Goal: Transaction & Acquisition: Download file/media

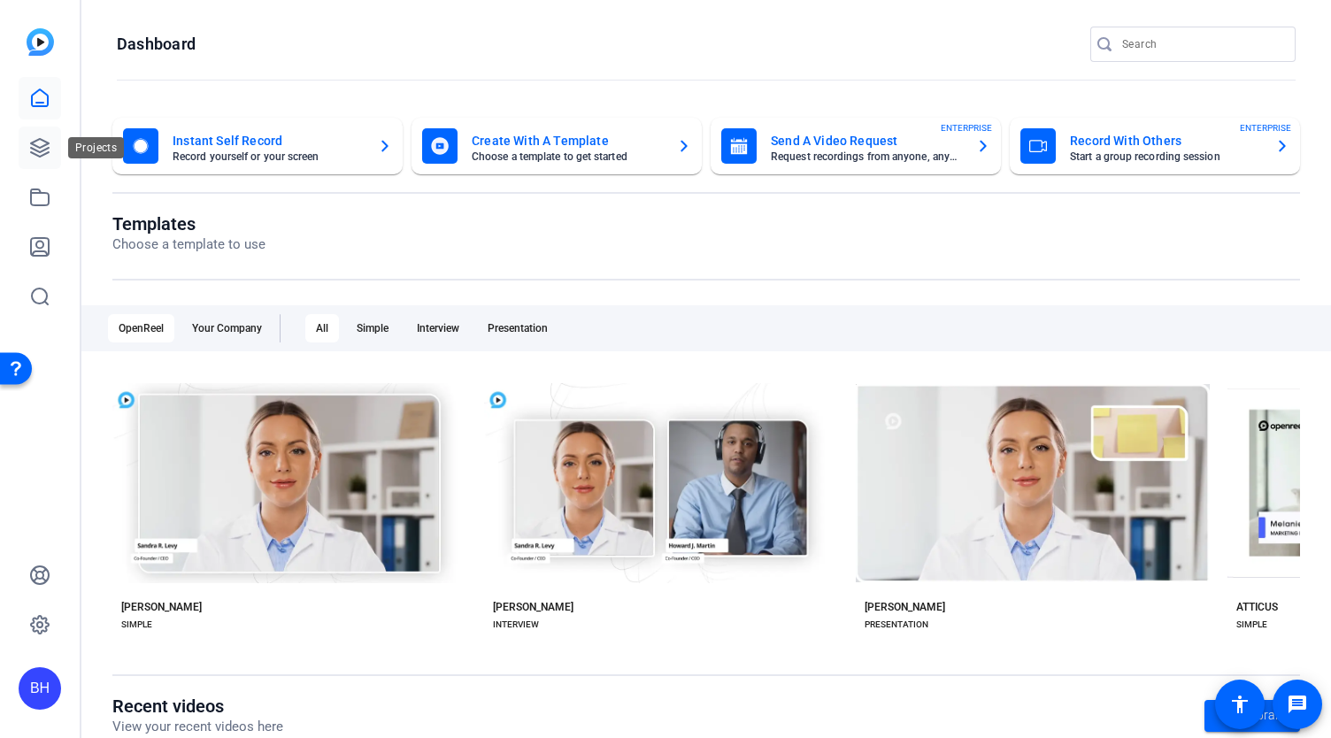
click at [40, 156] on icon at bounding box center [40, 148] width 18 height 18
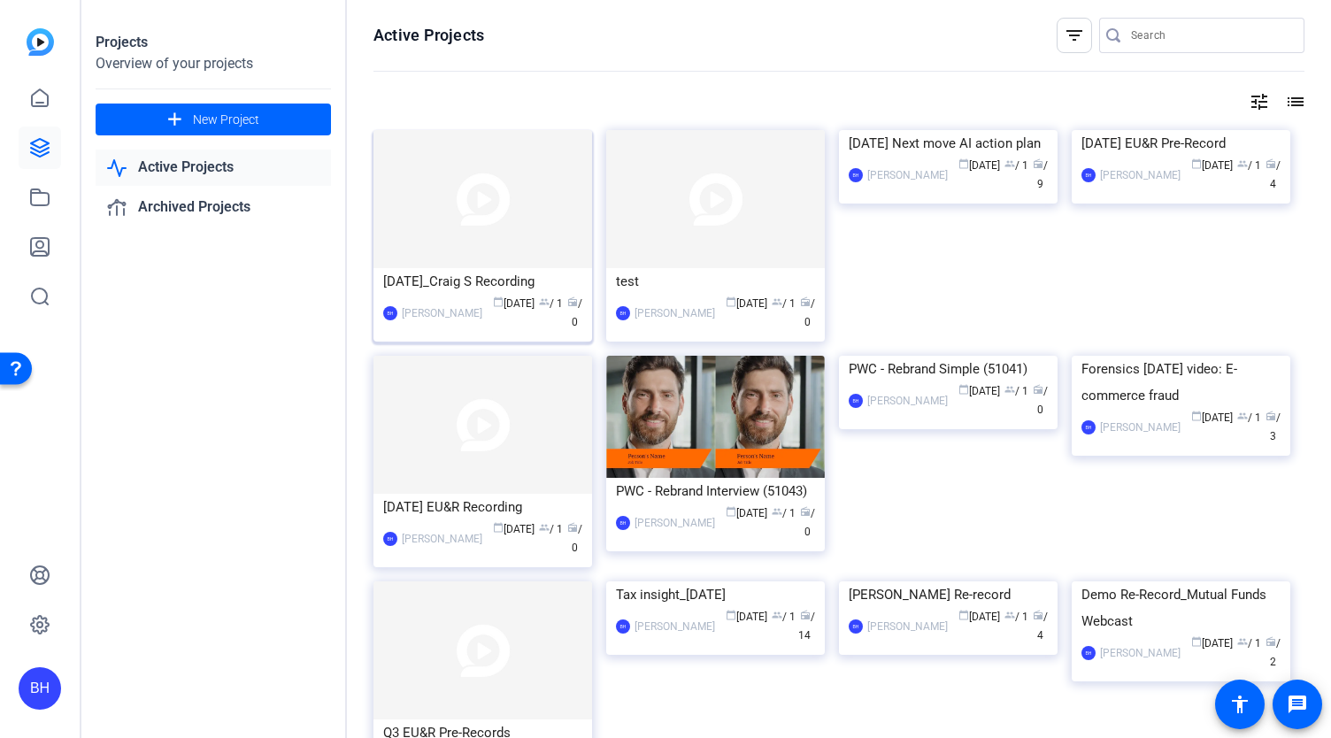
click at [531, 206] on img at bounding box center [482, 199] width 219 height 138
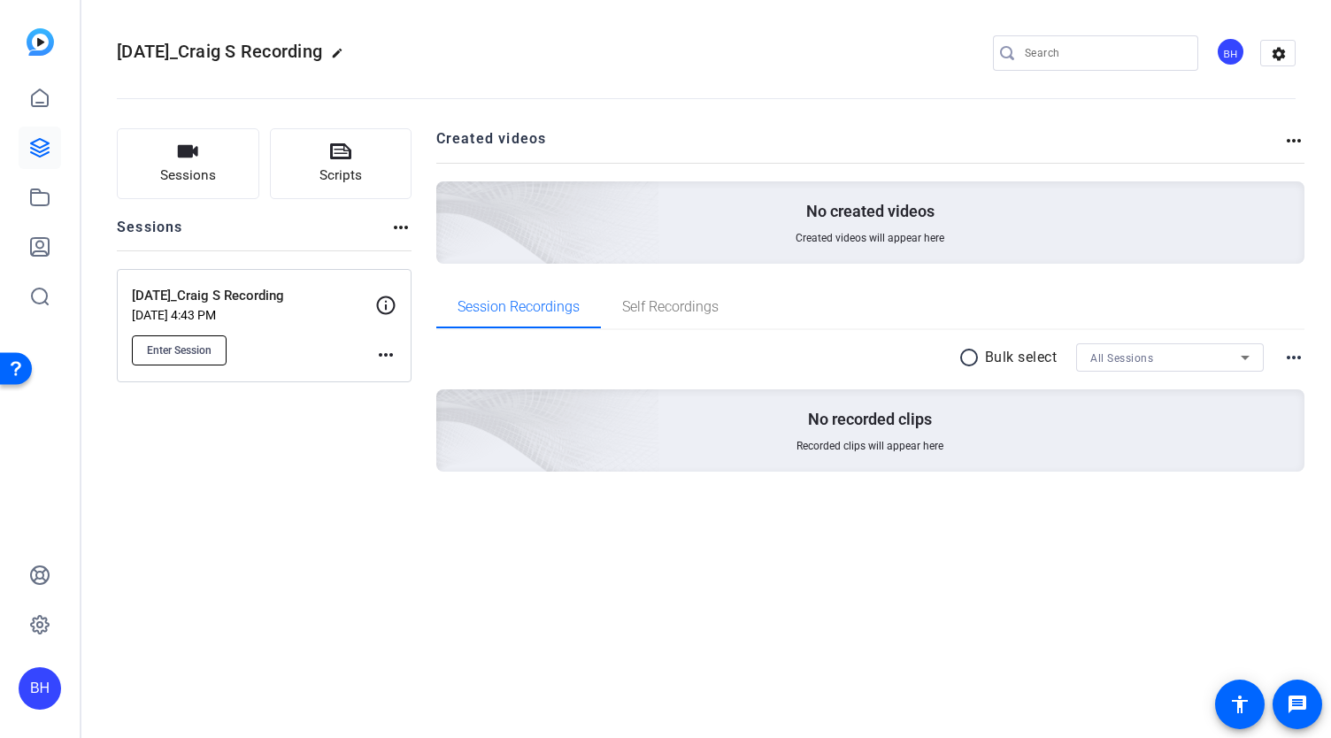
click at [179, 355] on span "Enter Session" at bounding box center [179, 350] width 65 height 14
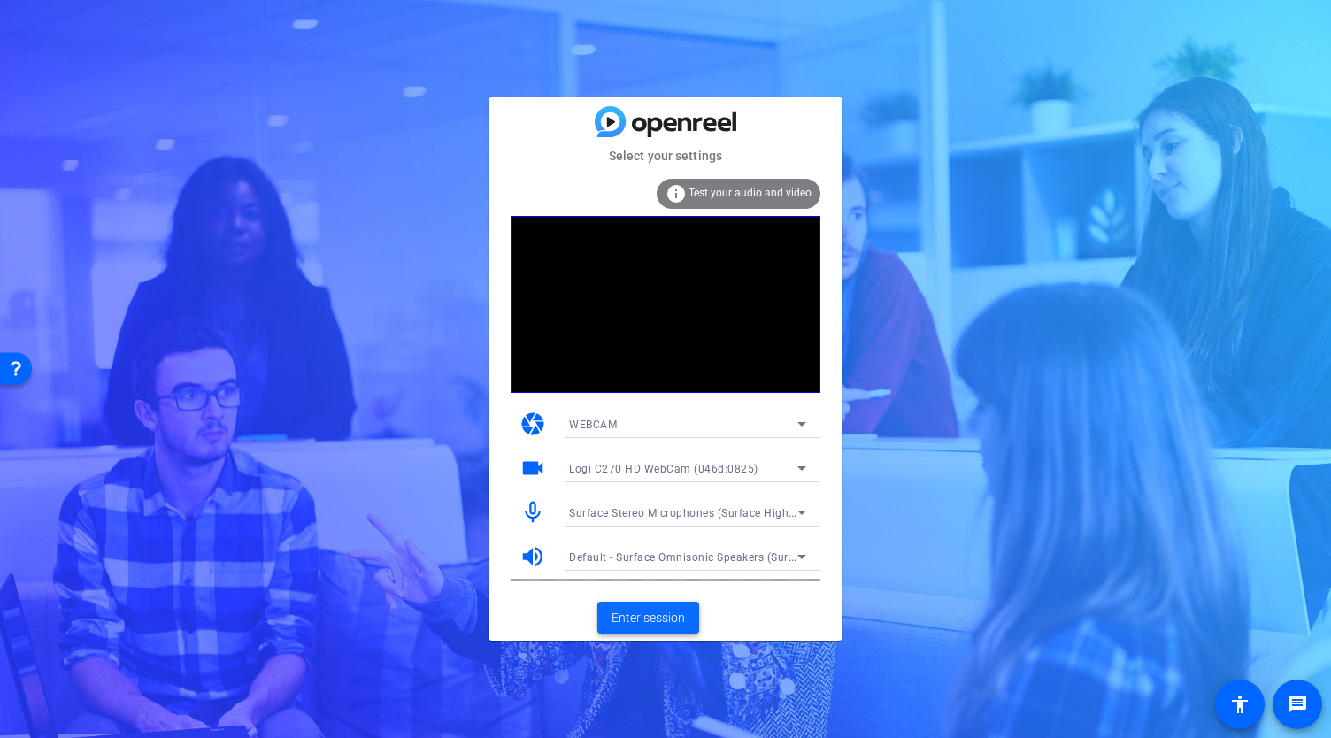
click at [665, 613] on span "Enter session" at bounding box center [648, 618] width 73 height 19
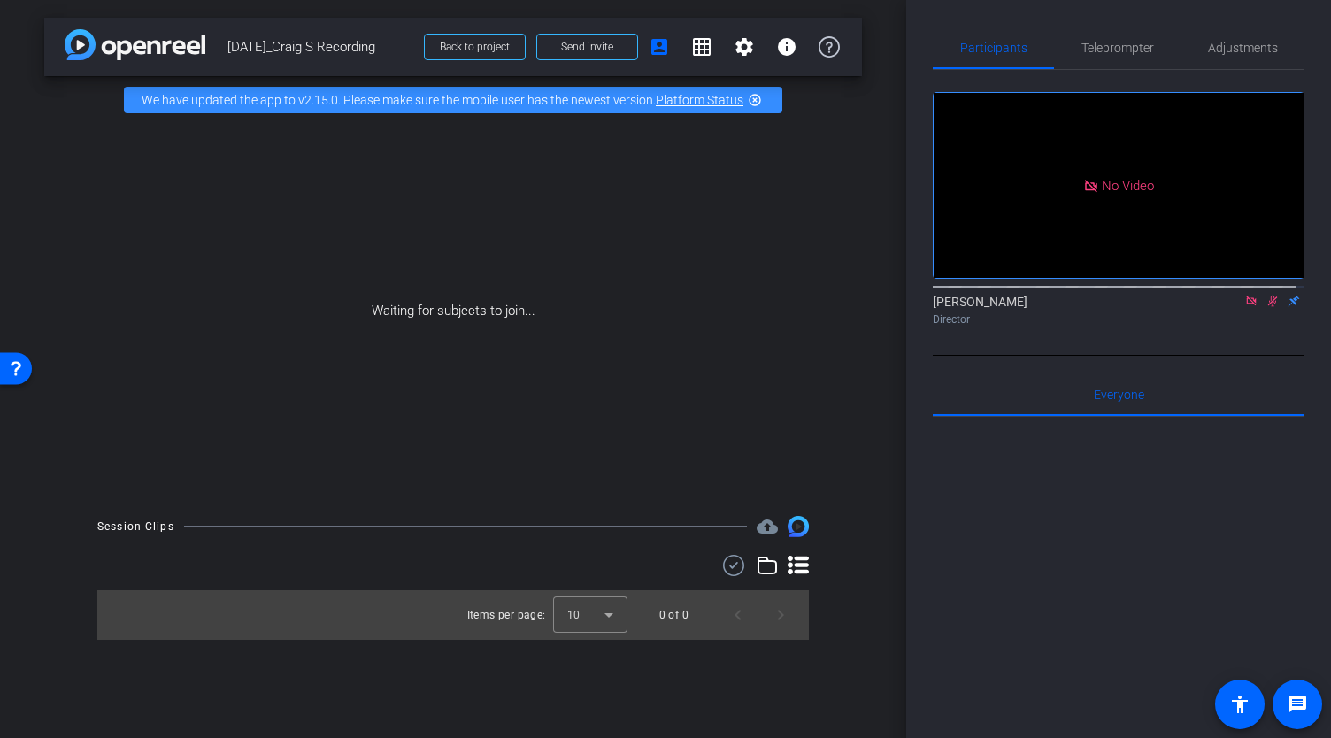
click at [1244, 307] on icon at bounding box center [1251, 301] width 14 height 12
click at [1223, 307] on icon at bounding box center [1230, 301] width 14 height 12
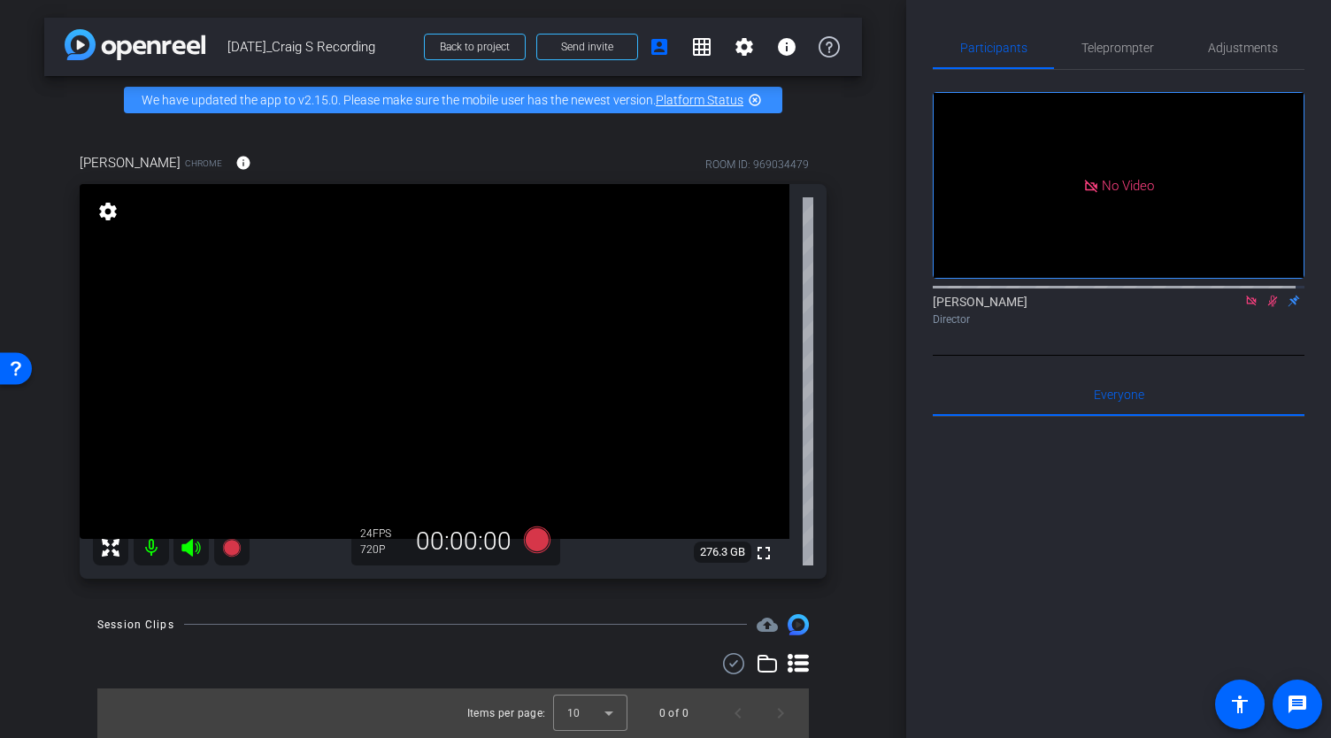
click at [1266, 307] on icon at bounding box center [1273, 301] width 14 height 12
click at [1244, 307] on icon at bounding box center [1251, 301] width 14 height 12
click at [1123, 44] on span "Teleprompter" at bounding box center [1117, 48] width 73 height 12
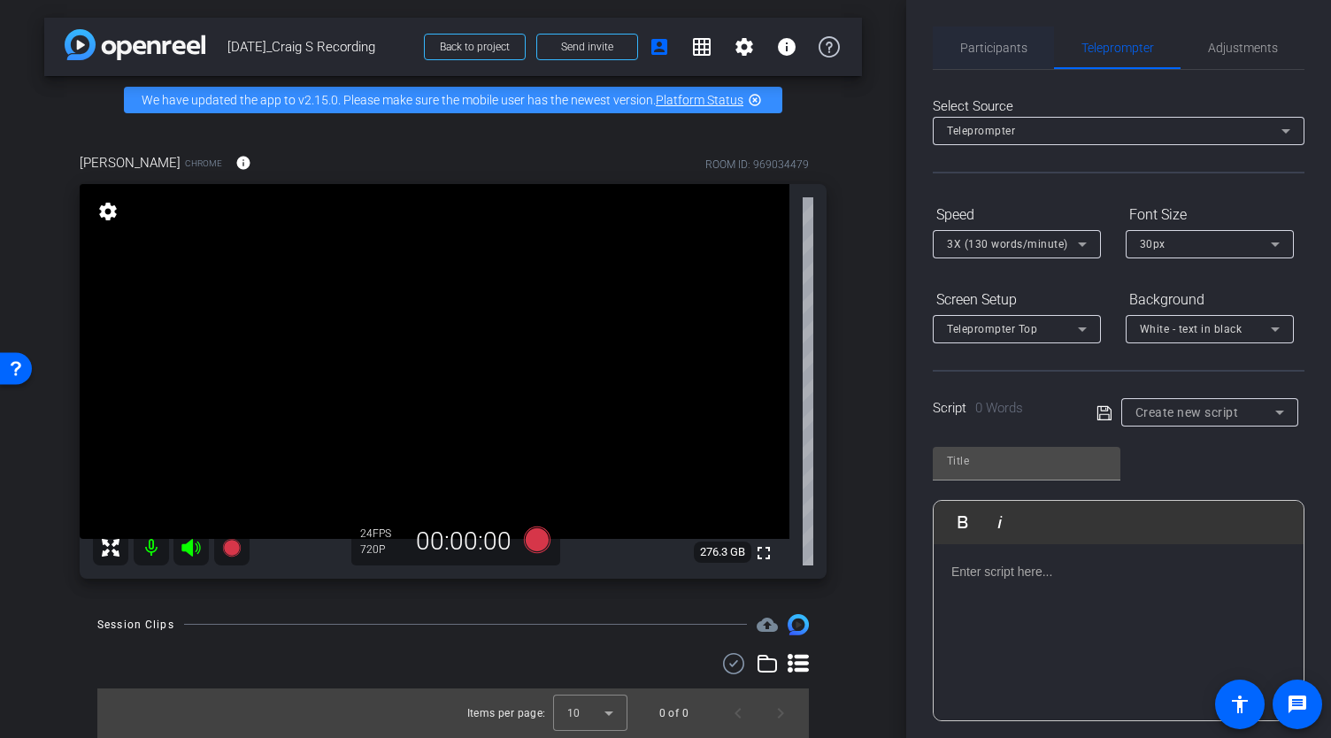
click at [1005, 42] on span "Participants" at bounding box center [993, 48] width 67 height 12
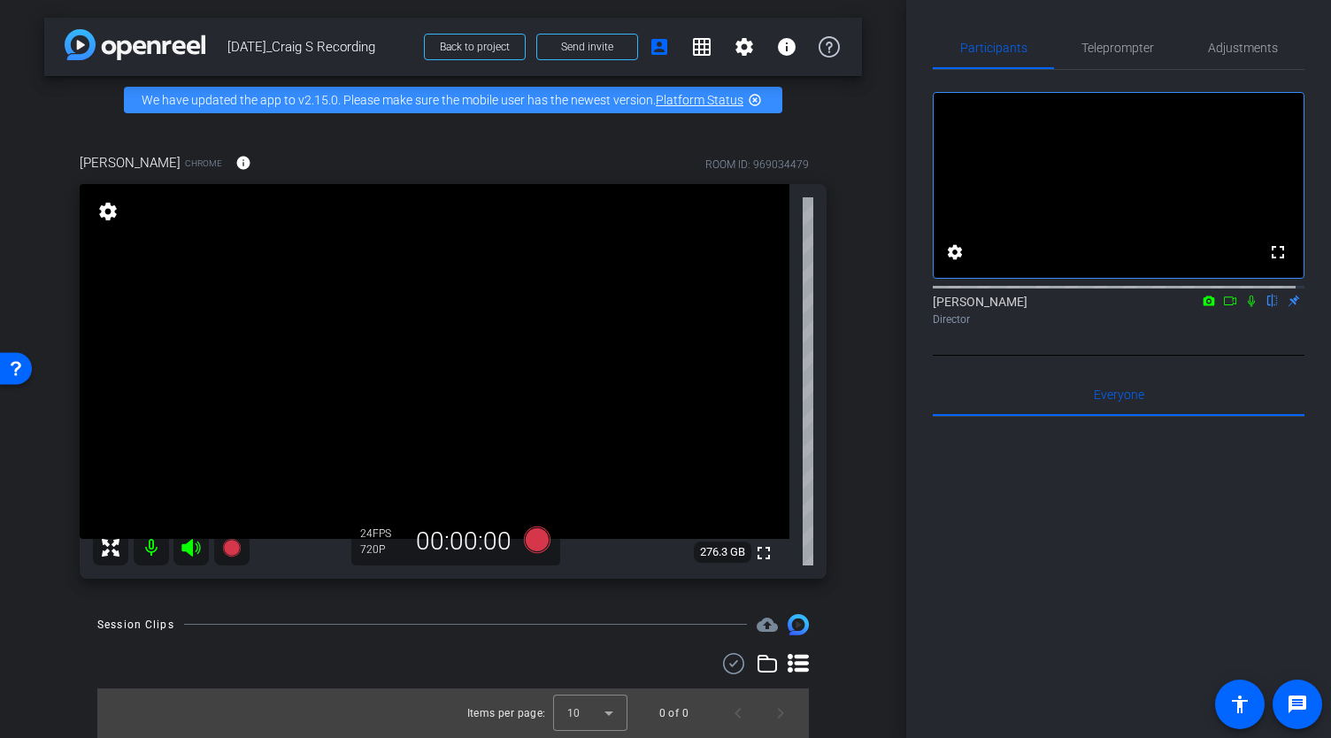
click at [1223, 307] on icon at bounding box center [1230, 301] width 14 height 12
click at [1269, 307] on icon at bounding box center [1272, 302] width 7 height 12
click at [1266, 307] on icon at bounding box center [1273, 301] width 14 height 12
click at [1269, 307] on icon at bounding box center [1272, 302] width 7 height 12
click at [1263, 309] on mat-icon at bounding box center [1272, 301] width 21 height 16
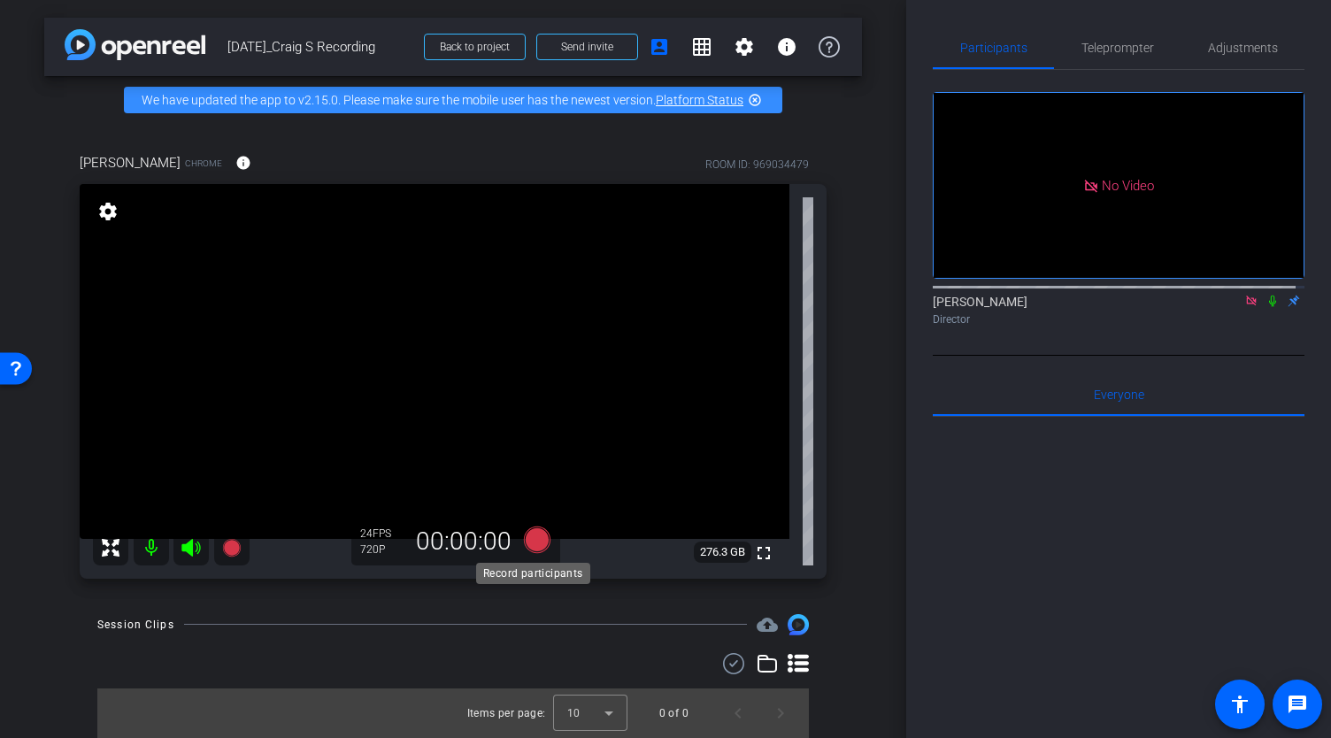
click at [533, 543] on icon at bounding box center [537, 539] width 27 height 27
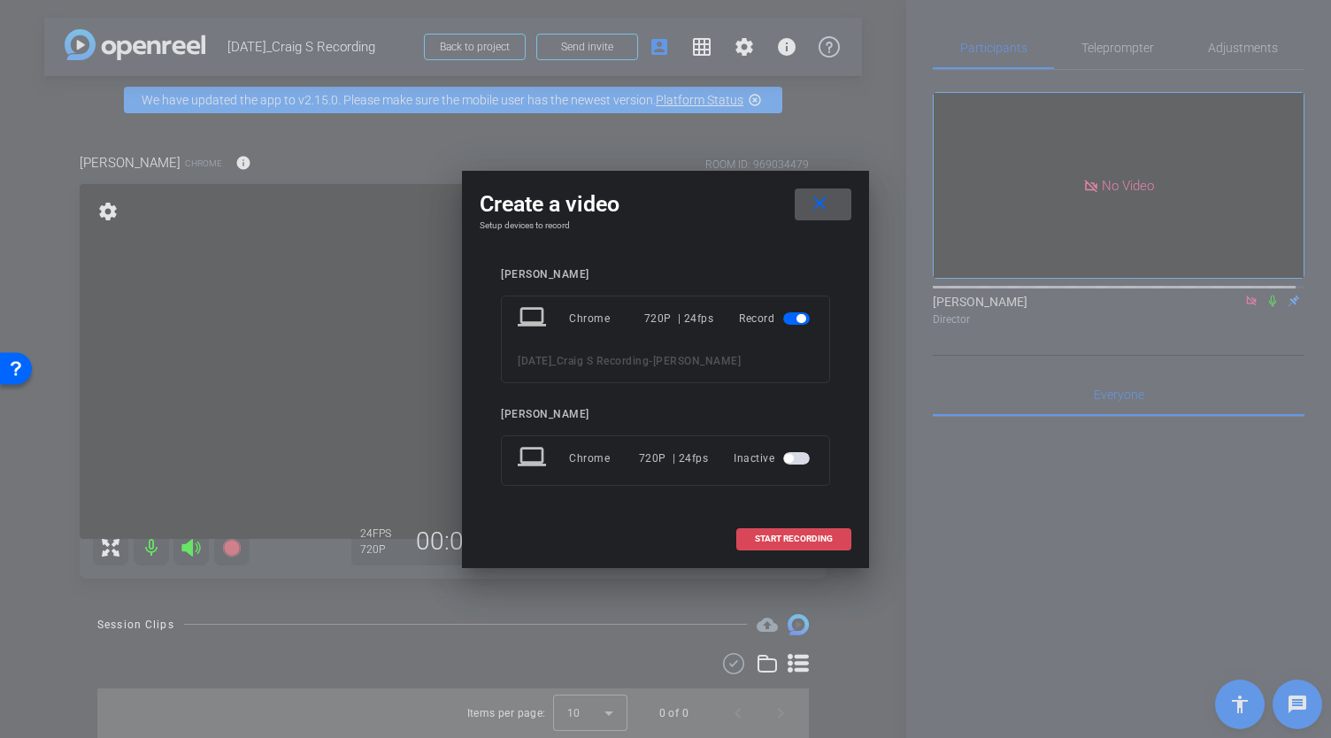
click at [800, 537] on span "START RECORDING" at bounding box center [794, 539] width 78 height 9
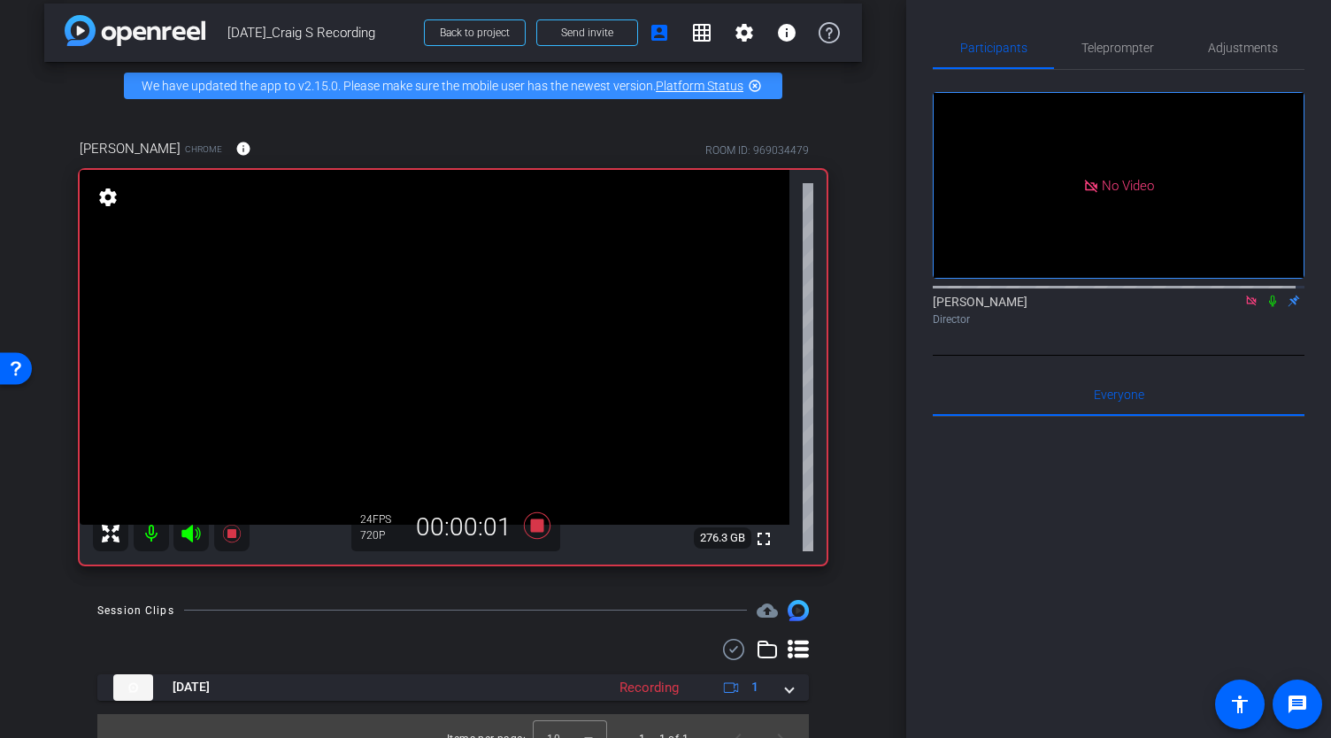
click at [1266, 307] on icon at bounding box center [1273, 301] width 14 height 12
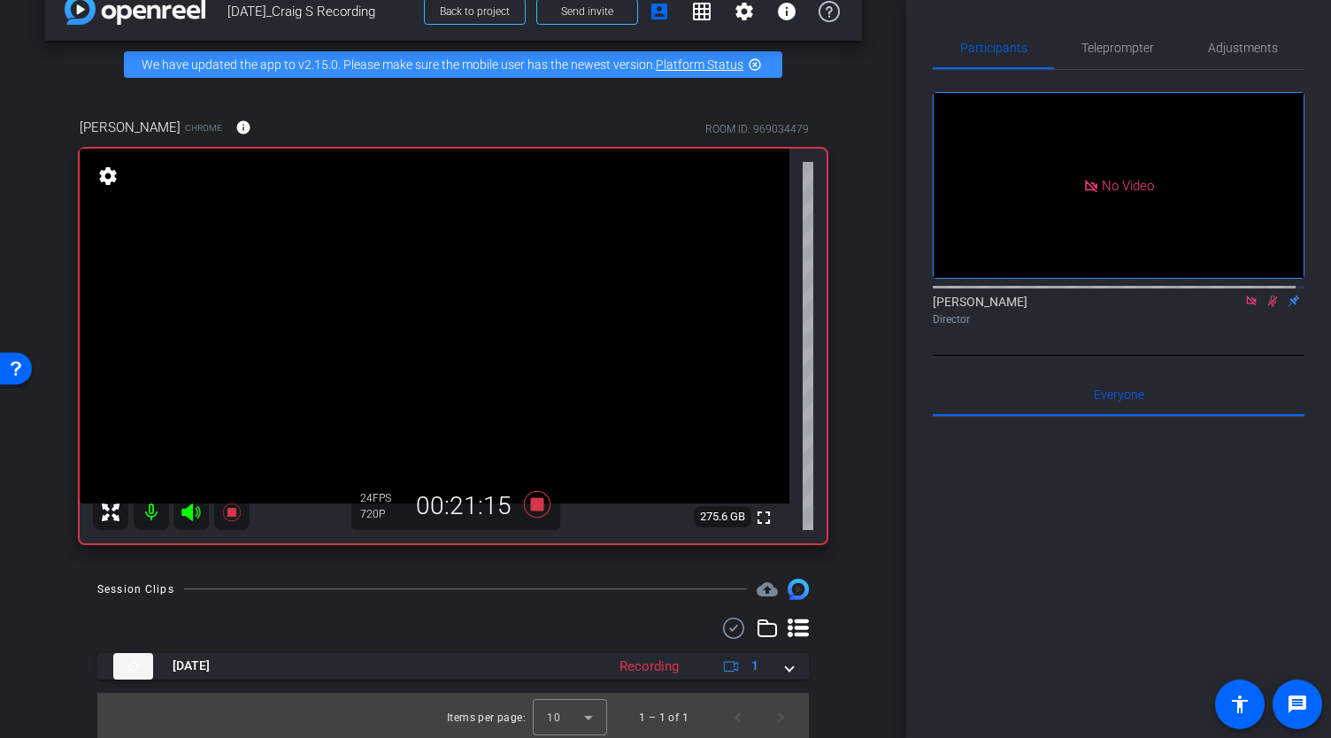
scroll to position [53, 0]
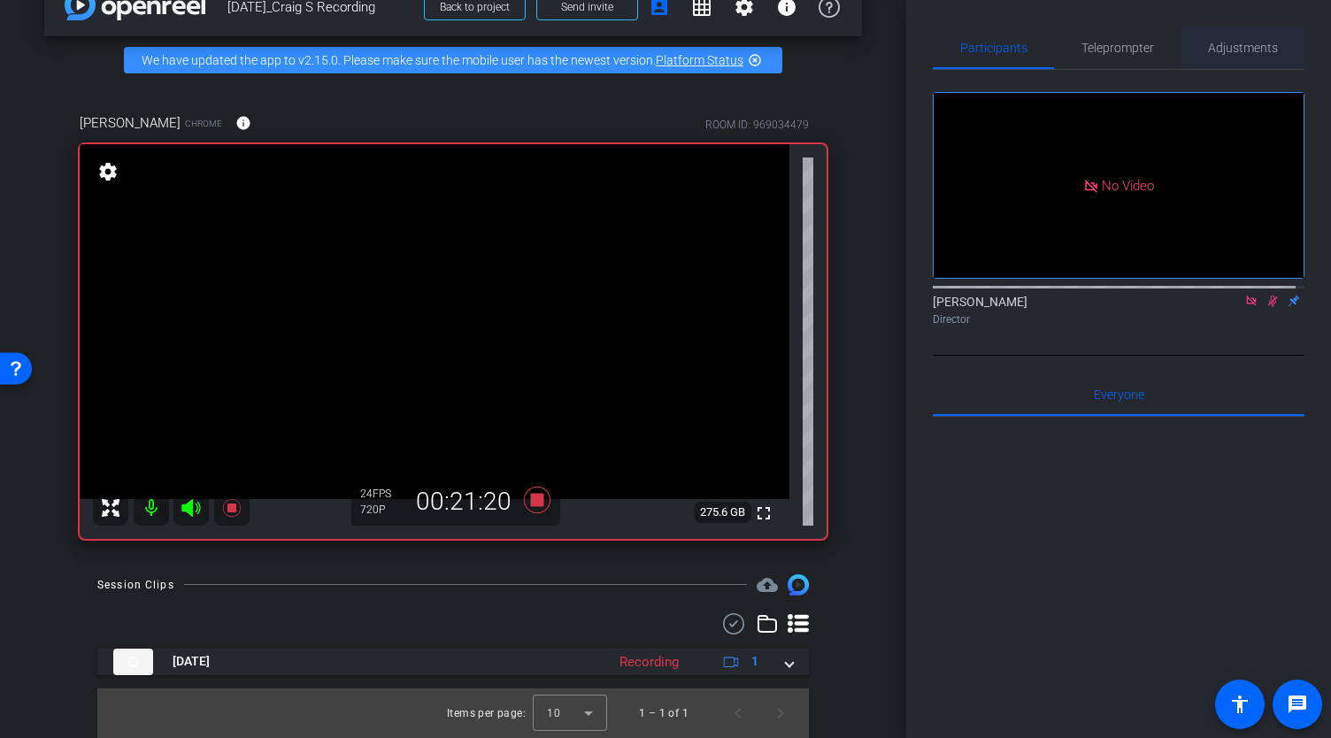
click at [1227, 49] on span "Adjustments" at bounding box center [1243, 48] width 70 height 12
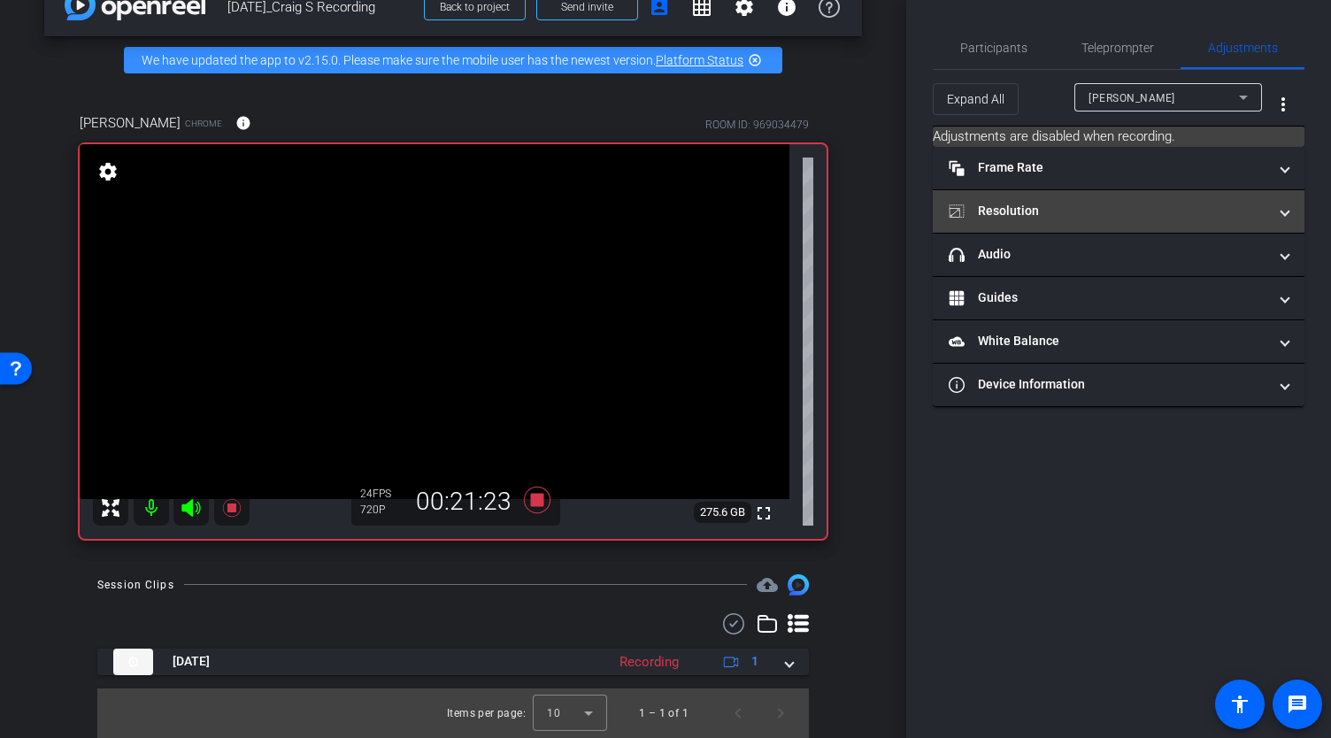
click at [1285, 211] on span at bounding box center [1284, 211] width 7 height 19
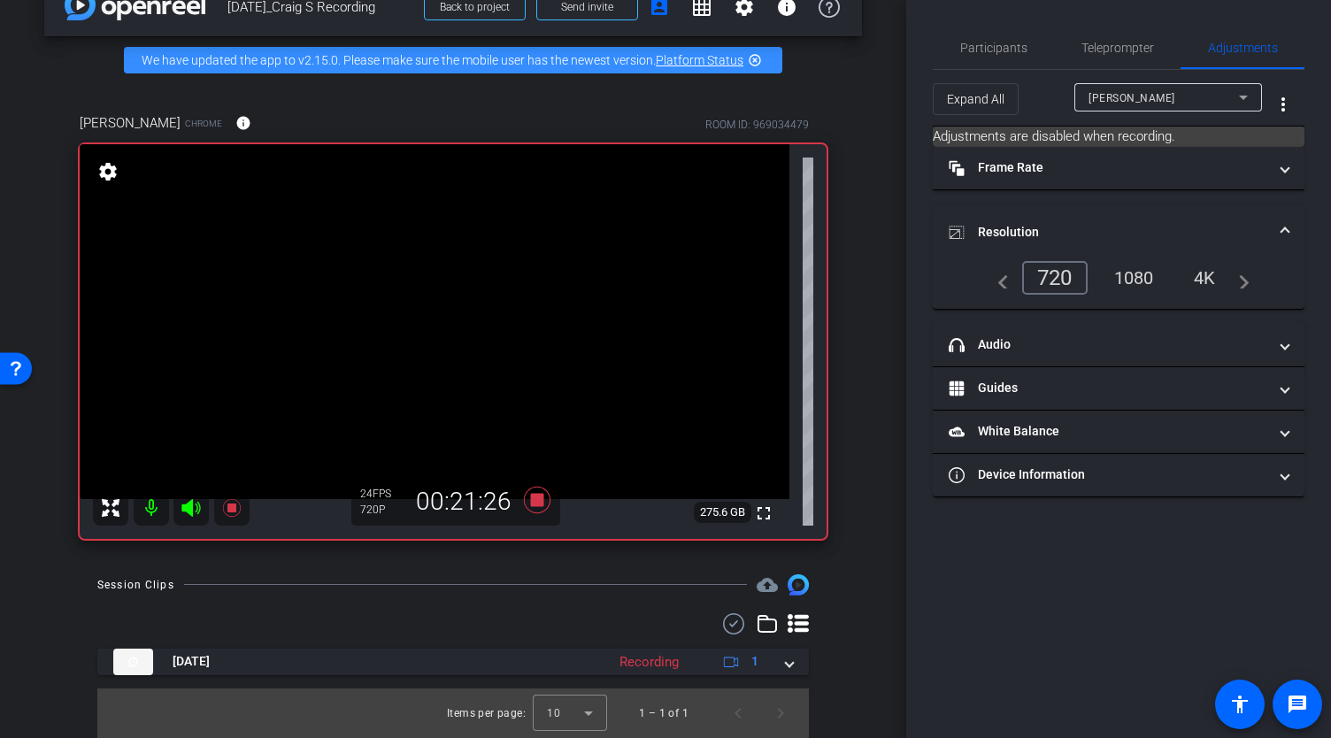
click at [1285, 211] on mat-expansion-panel-header "Resolution" at bounding box center [1119, 232] width 372 height 57
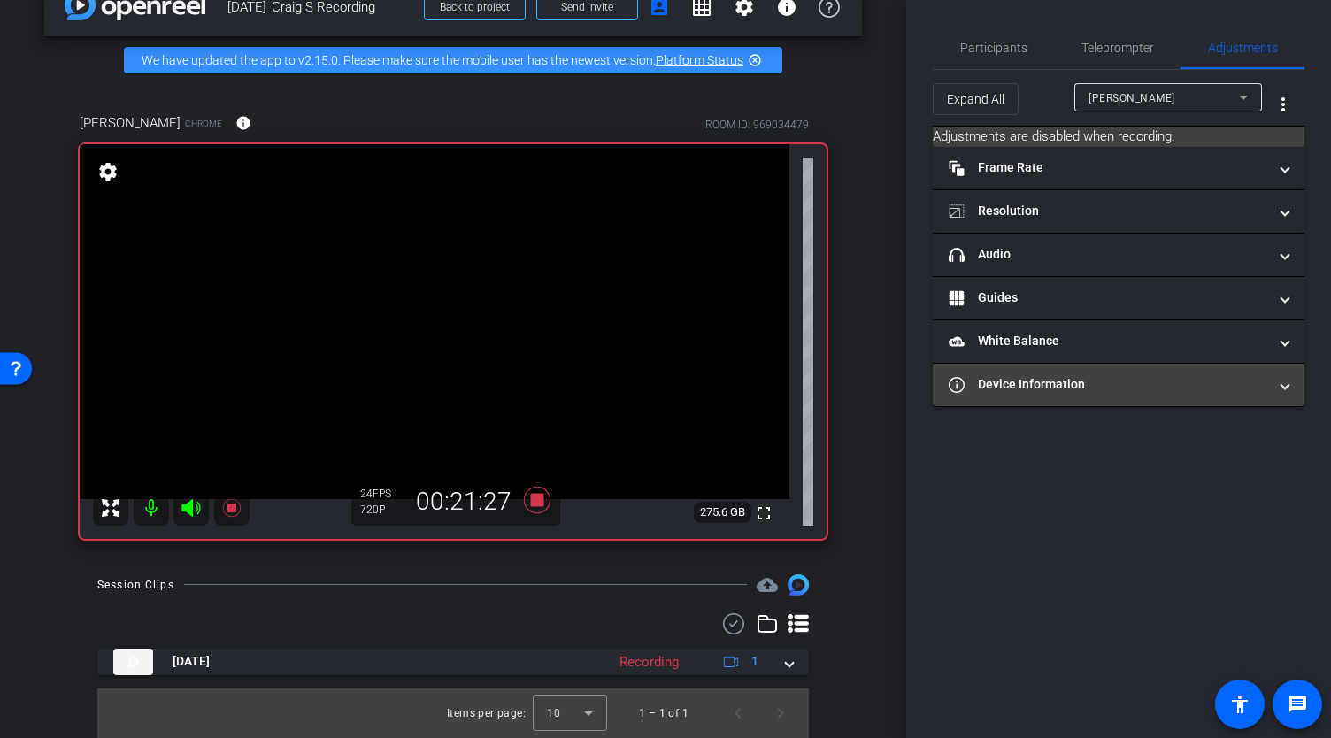
click at [1286, 388] on span at bounding box center [1284, 384] width 7 height 19
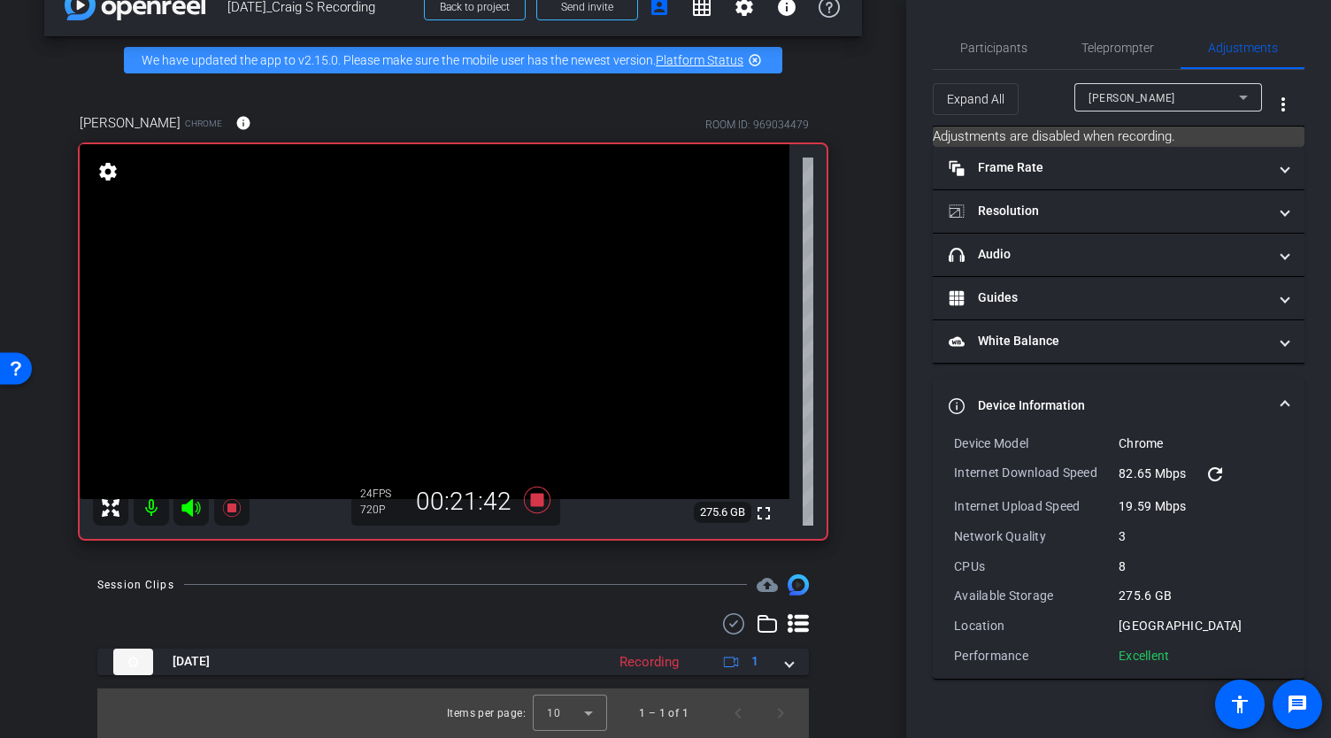
click at [1285, 397] on span at bounding box center [1284, 405] width 7 height 19
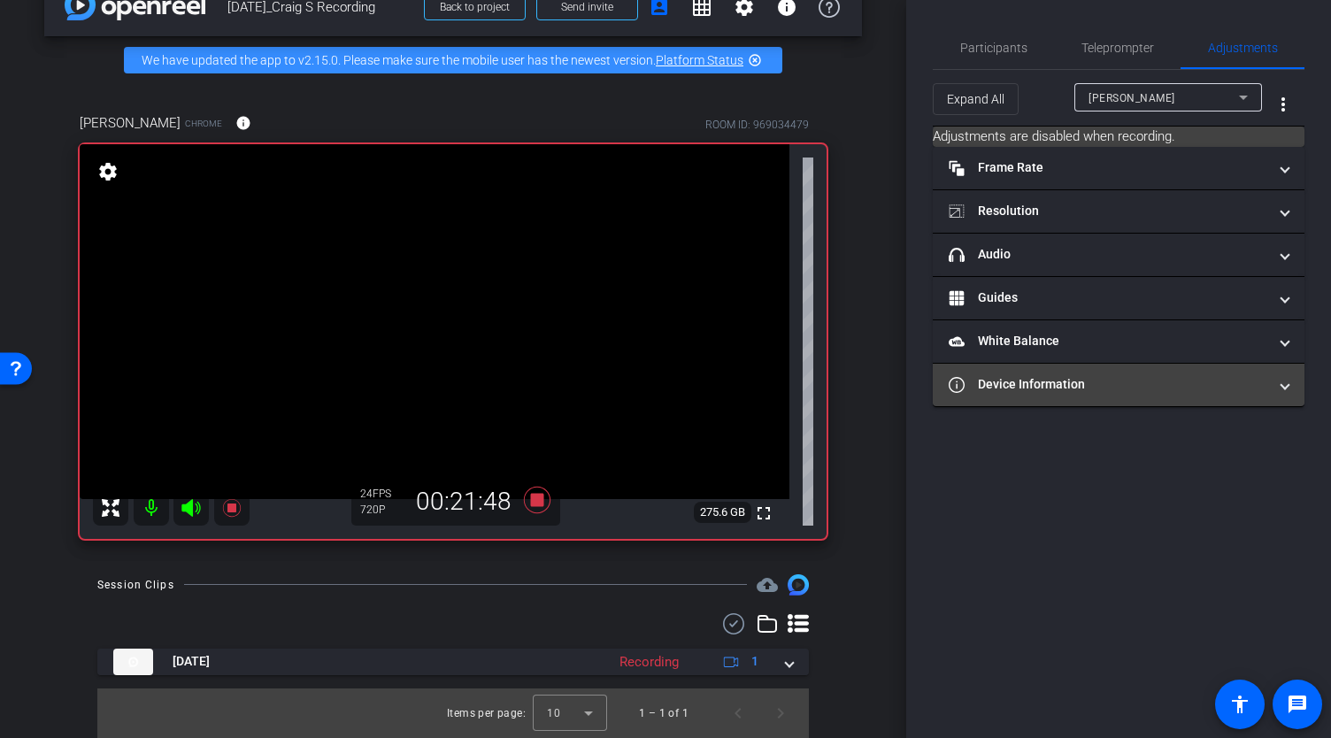
click at [1284, 388] on span at bounding box center [1284, 384] width 7 height 19
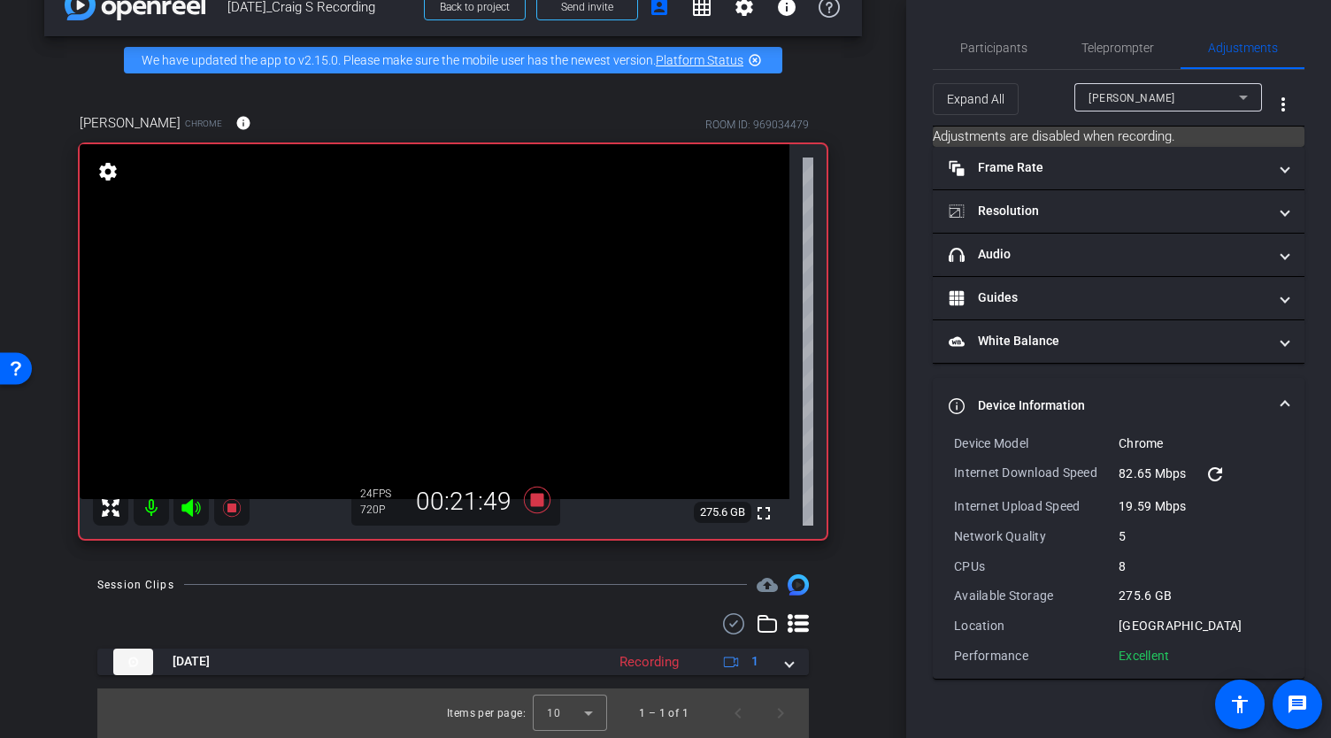
click at [1284, 388] on mat-expansion-panel-header "Device Information" at bounding box center [1119, 406] width 372 height 57
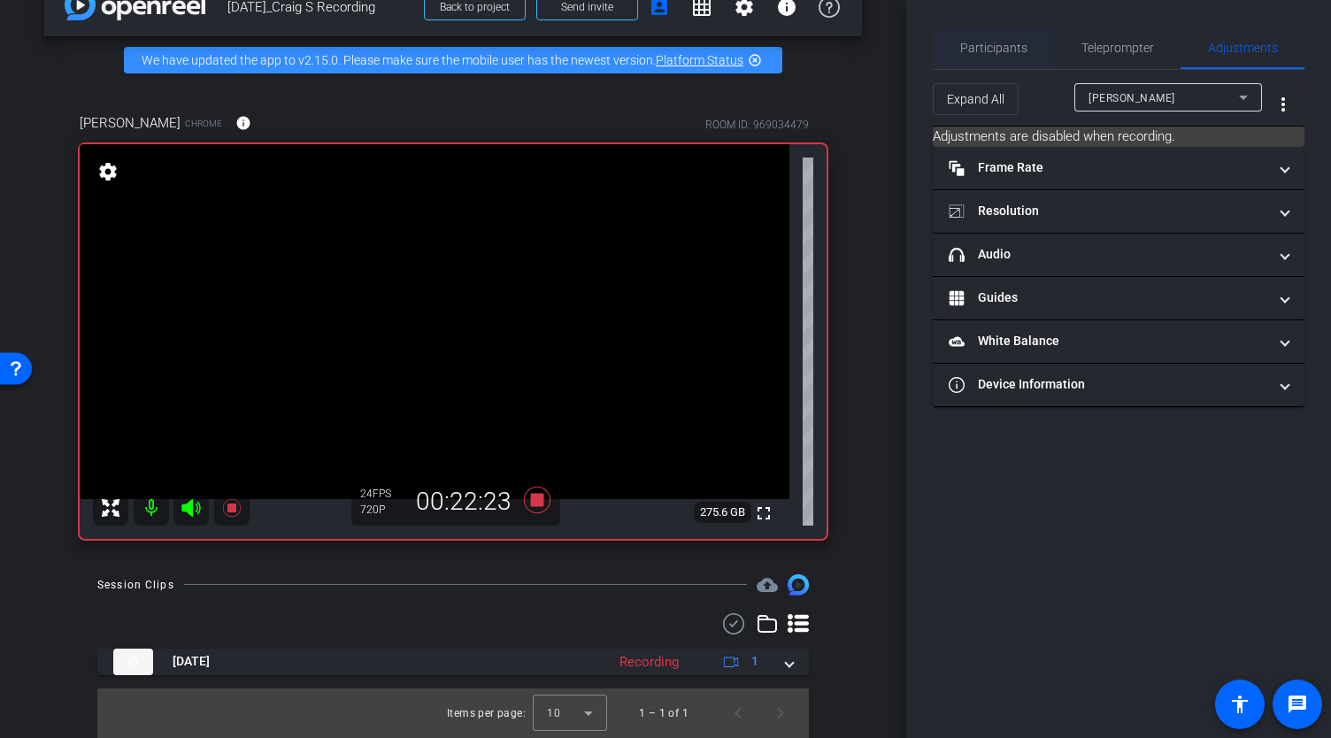
click at [1020, 45] on span "Participants" at bounding box center [993, 48] width 67 height 12
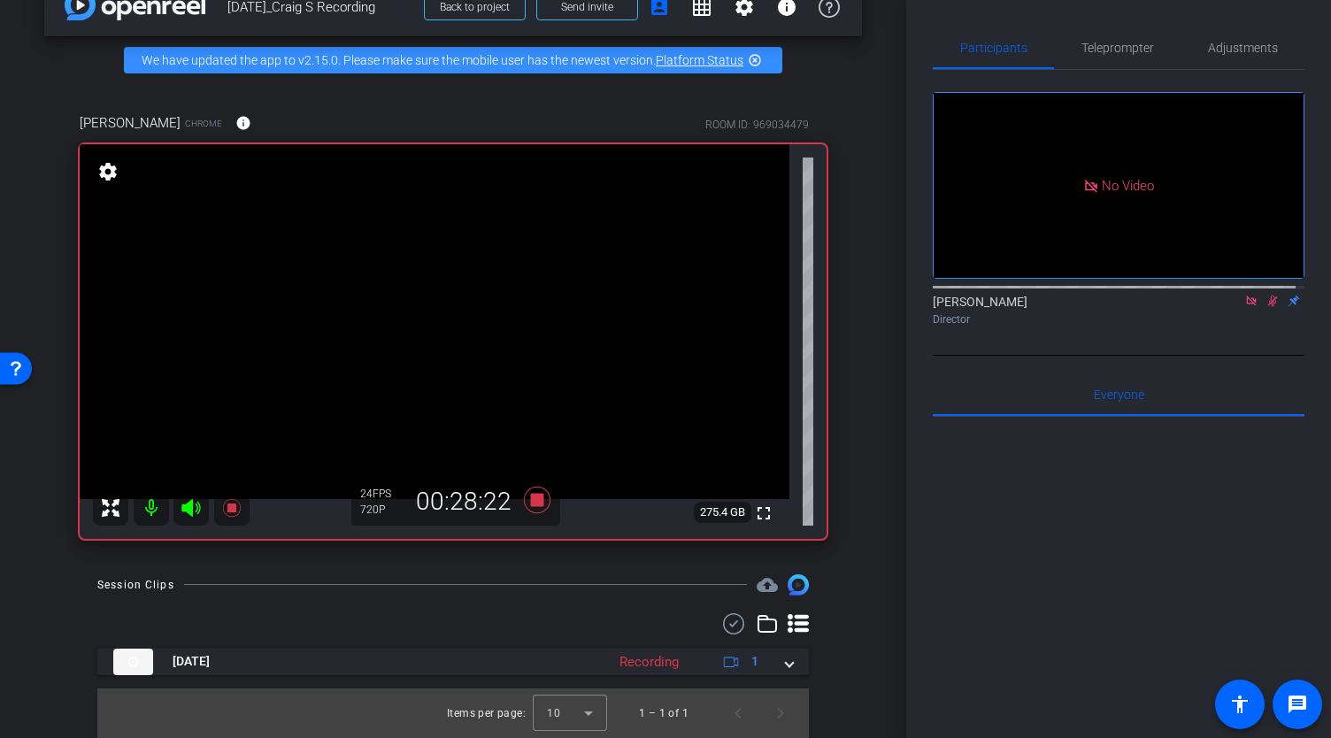
click at [1268, 296] on icon at bounding box center [1273, 302] width 10 height 12
click at [541, 506] on icon at bounding box center [537, 500] width 42 height 32
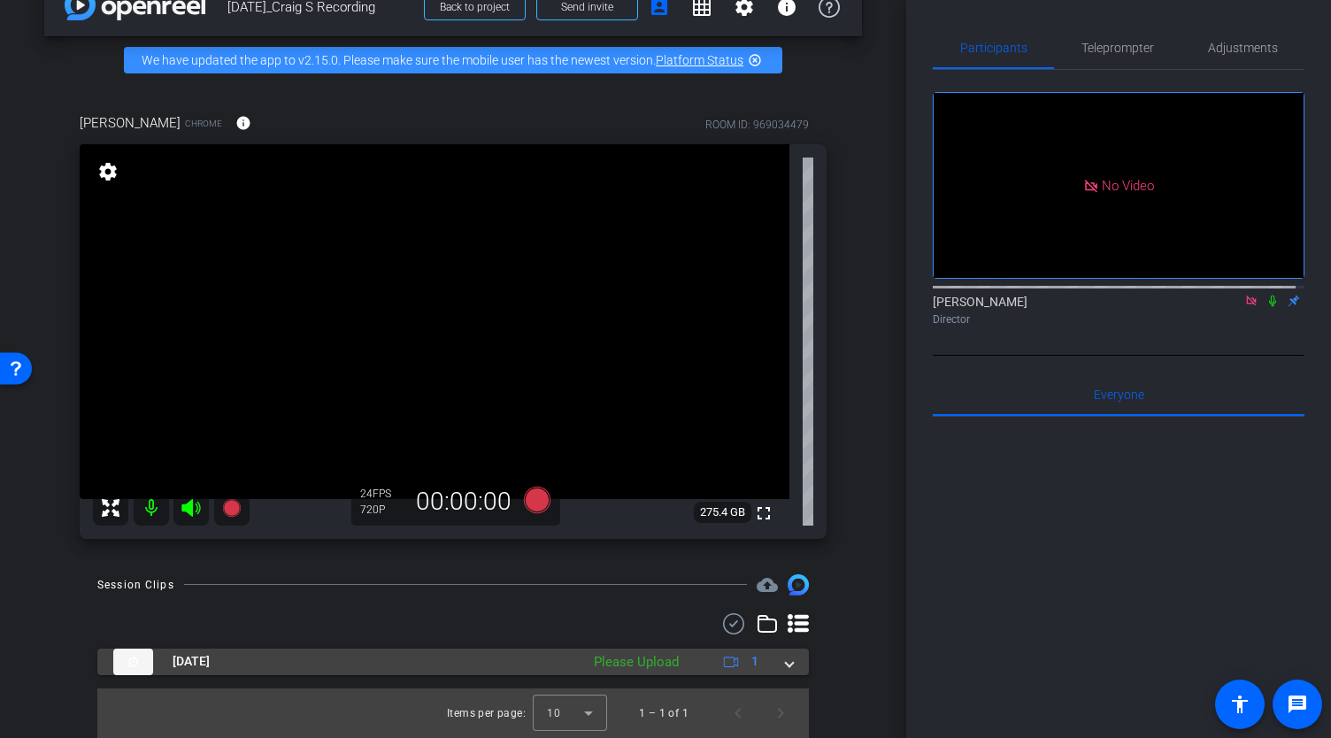
click at [786, 664] on span at bounding box center [789, 661] width 7 height 19
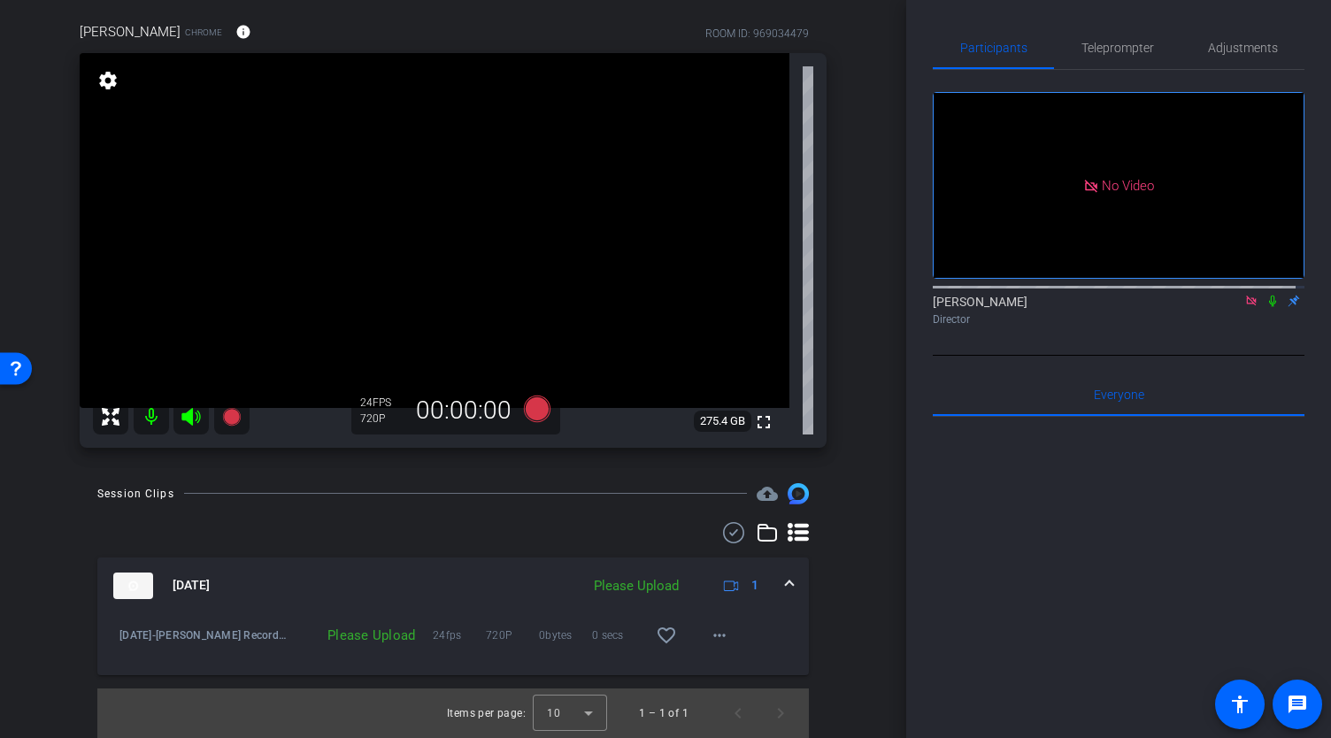
scroll to position [145, 0]
click at [623, 586] on div "Please Upload" at bounding box center [636, 586] width 103 height 20
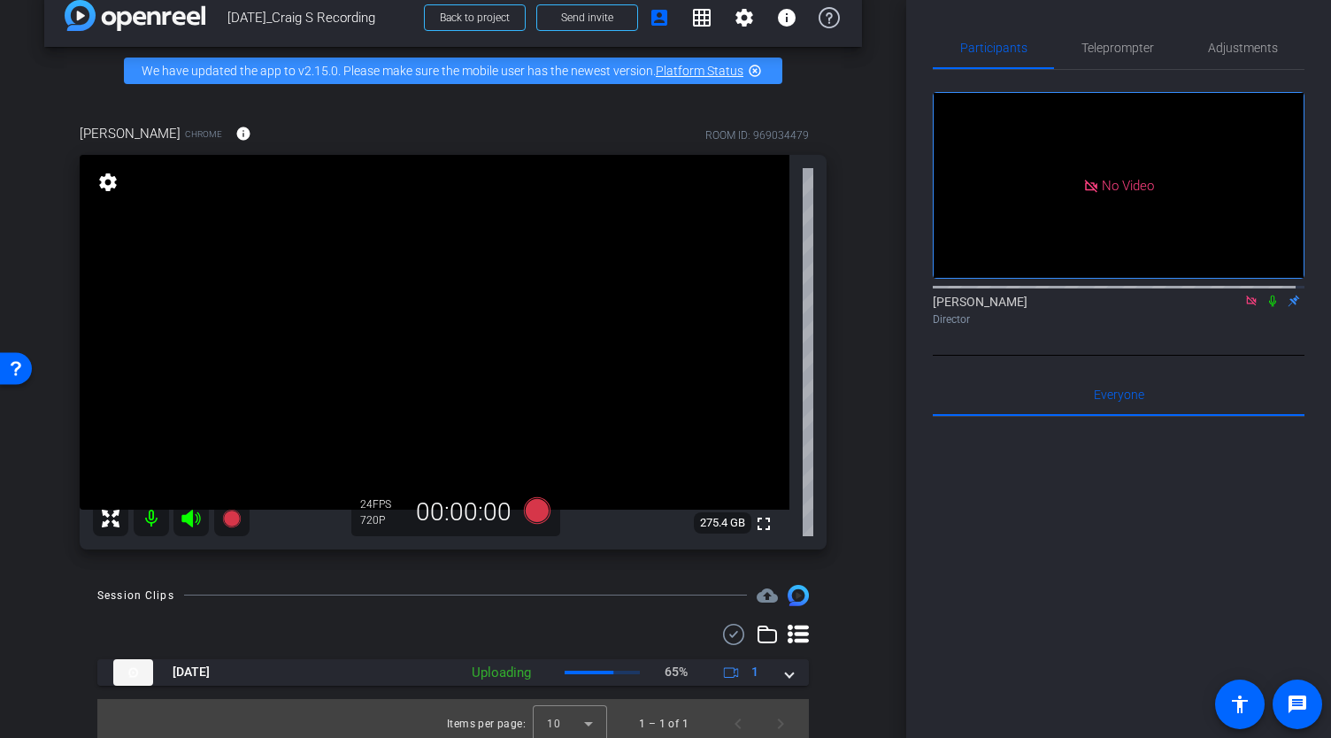
scroll to position [53, 0]
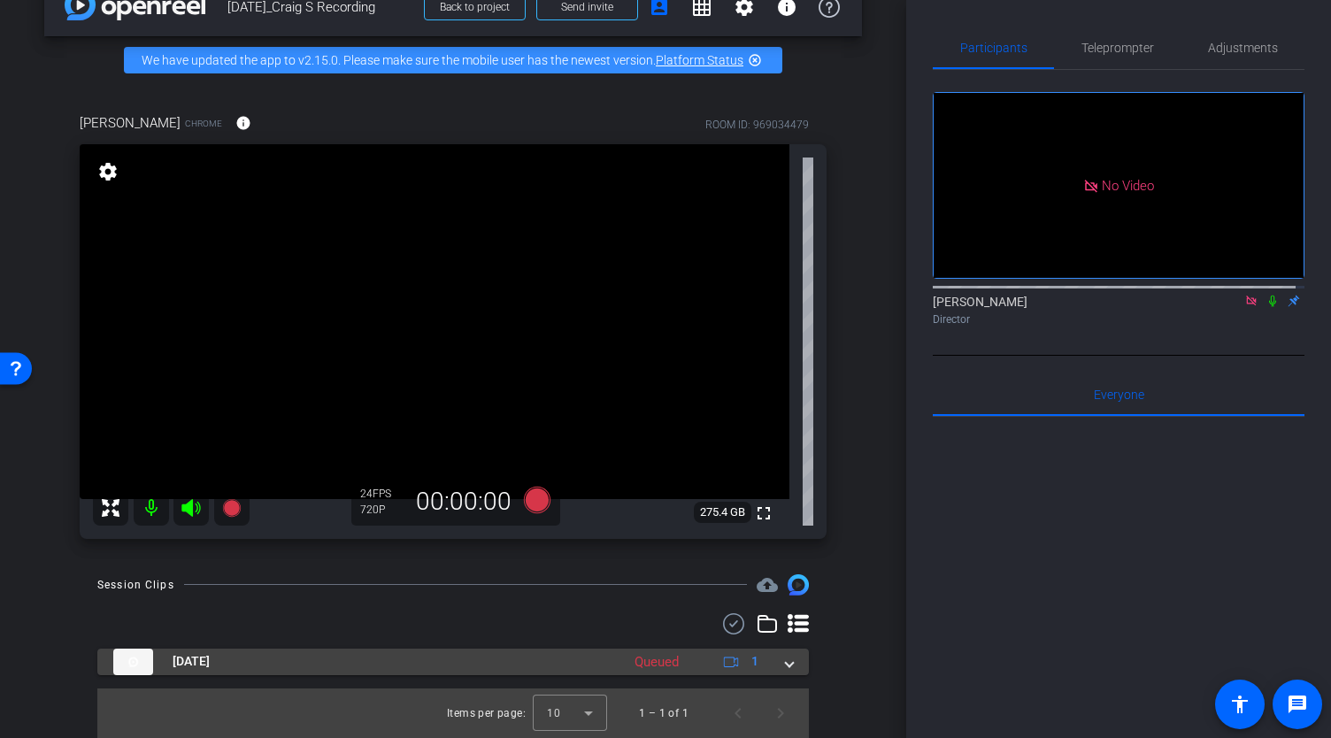
click at [664, 660] on div "Queued" at bounding box center [657, 662] width 62 height 20
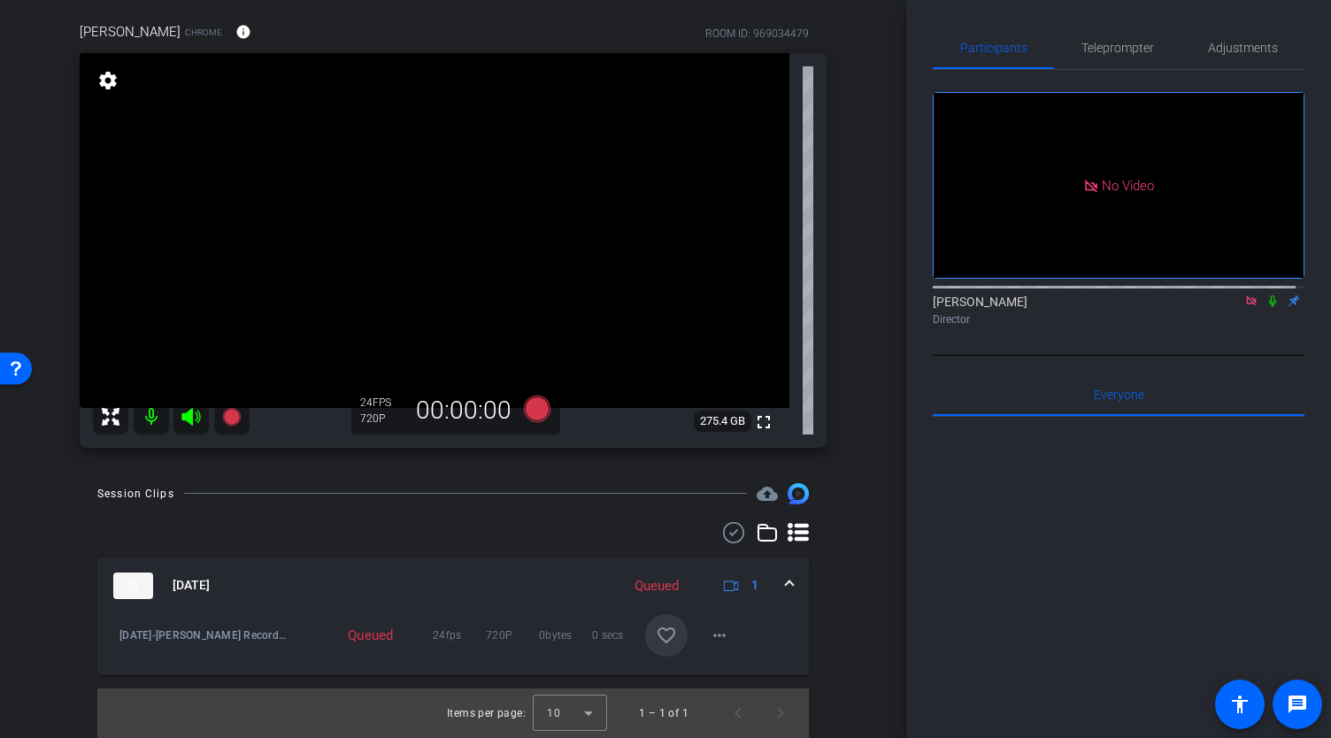
scroll to position [145, 0]
click at [720, 639] on mat-icon "more_horiz" at bounding box center [719, 635] width 21 height 21
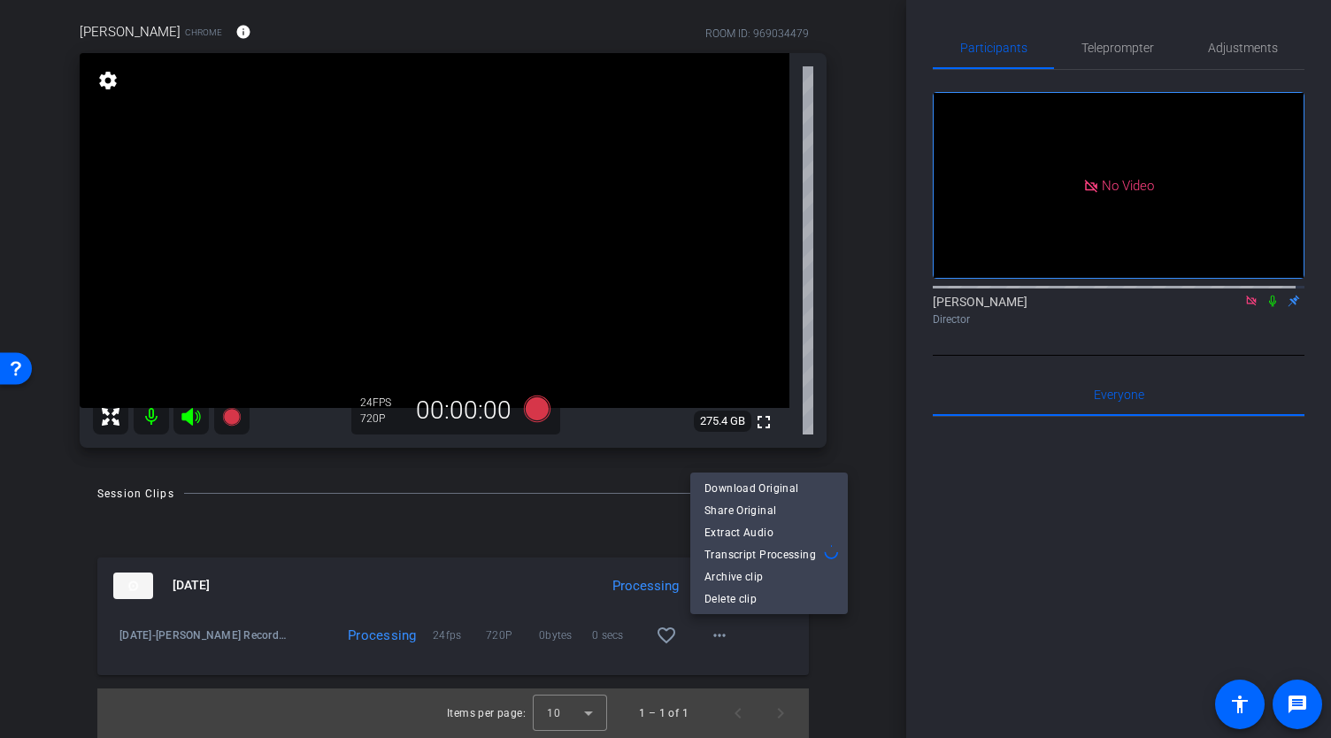
click at [873, 650] on div at bounding box center [665, 369] width 1331 height 738
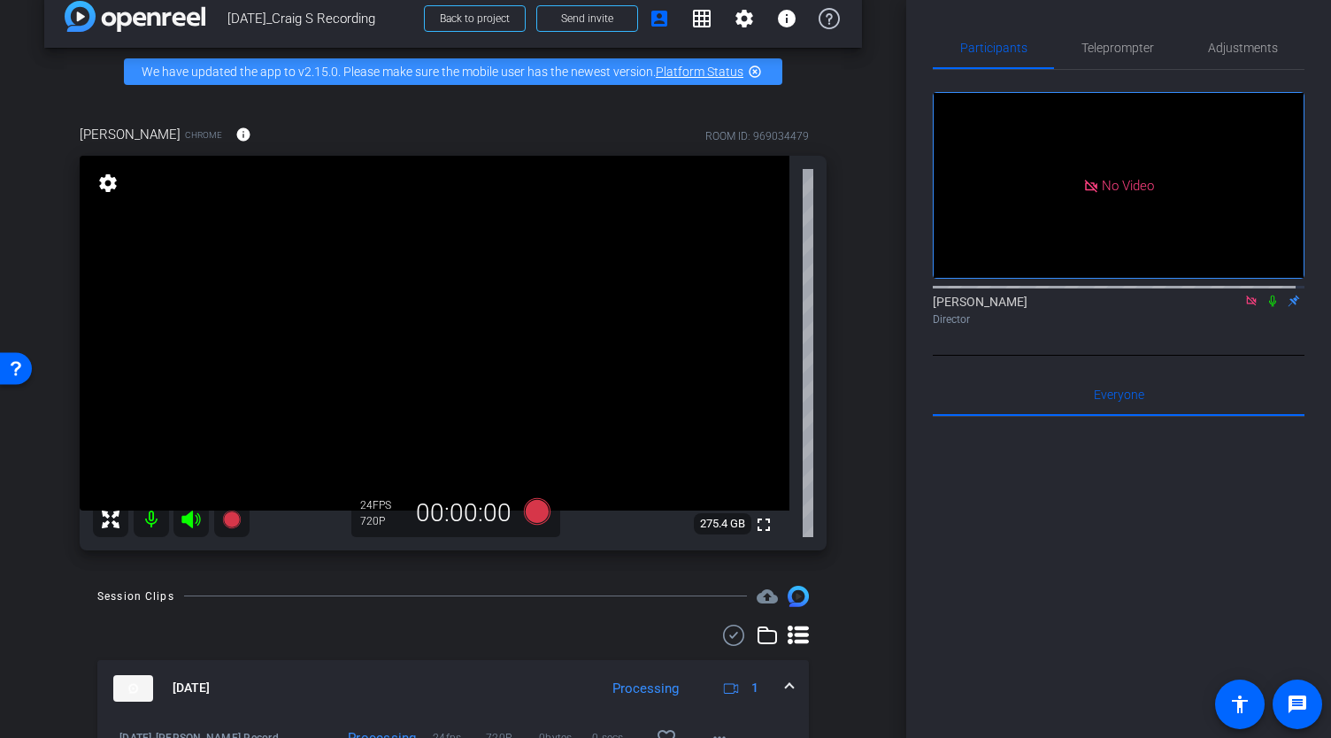
scroll to position [0, 0]
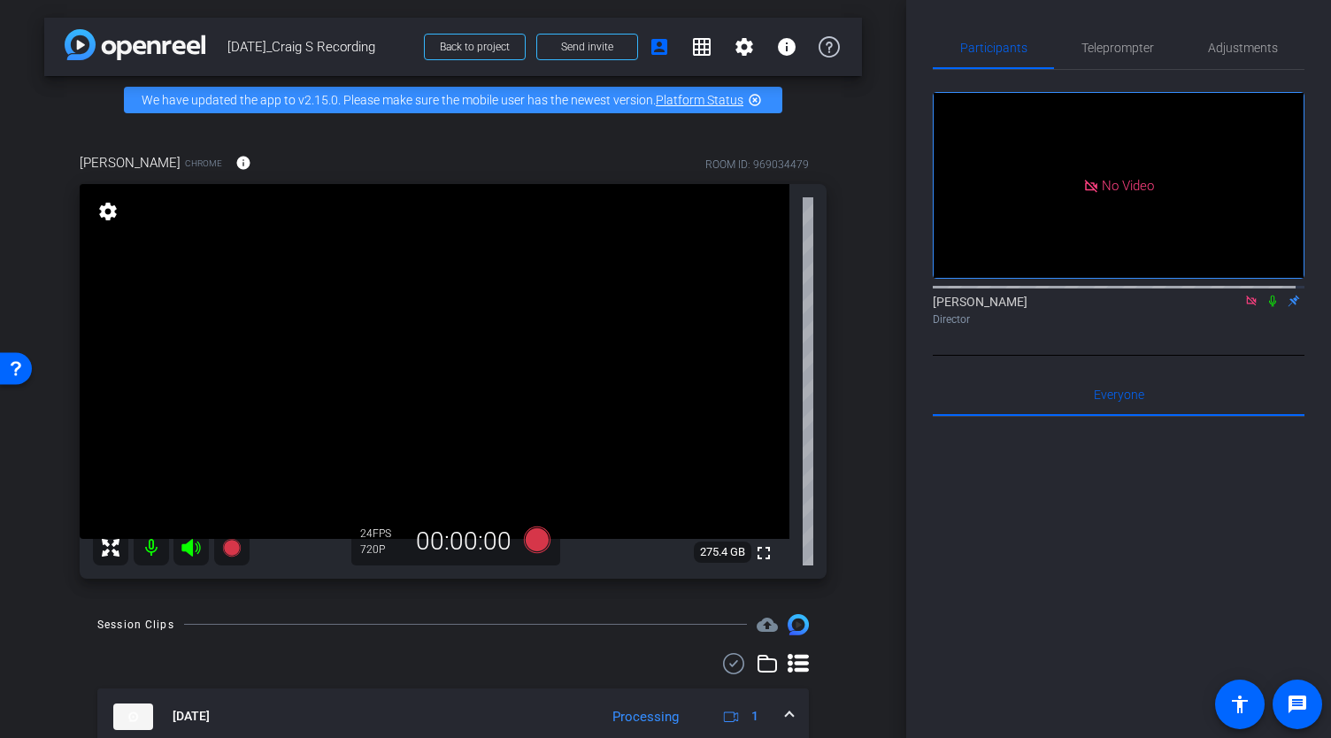
click at [1269, 296] on icon at bounding box center [1272, 302] width 7 height 12
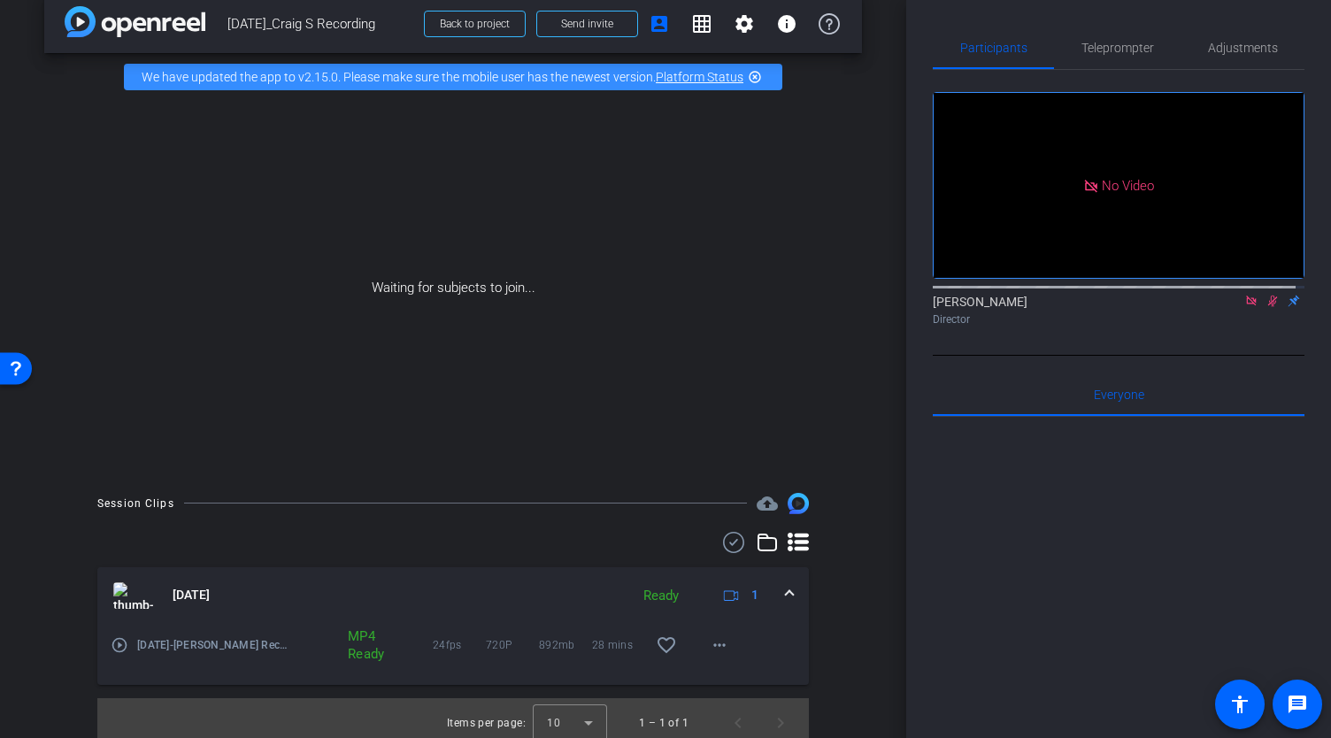
scroll to position [46, 0]
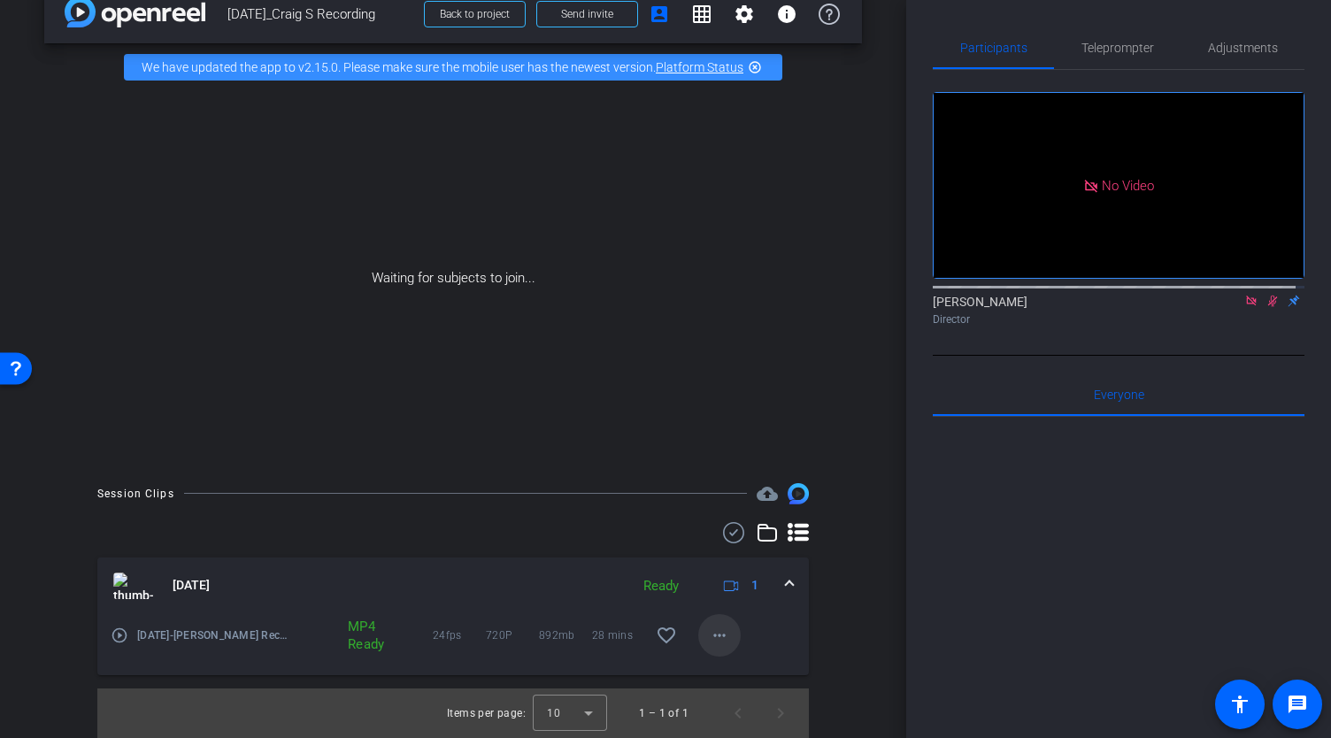
click at [717, 639] on mat-icon "more_horiz" at bounding box center [719, 635] width 21 height 21
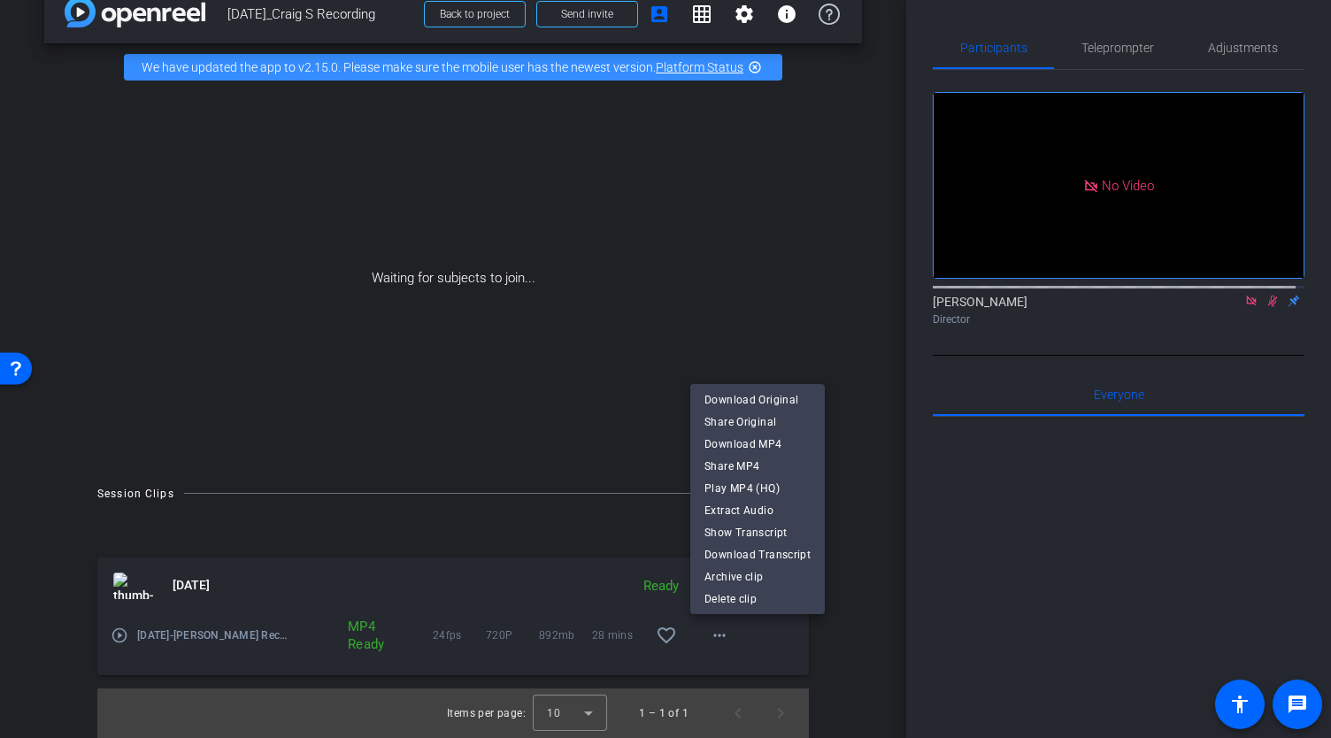
click at [843, 243] on div at bounding box center [665, 369] width 1331 height 738
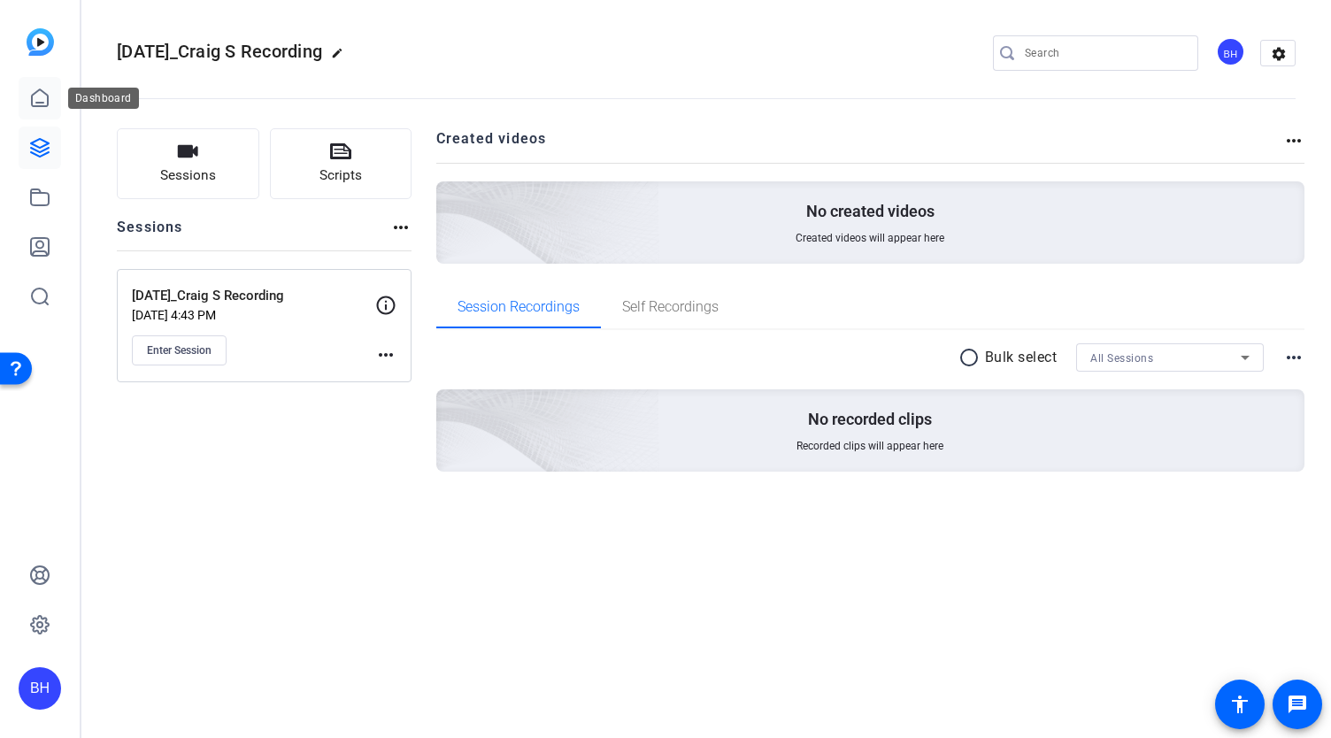
click at [34, 103] on icon at bounding box center [39, 98] width 21 height 21
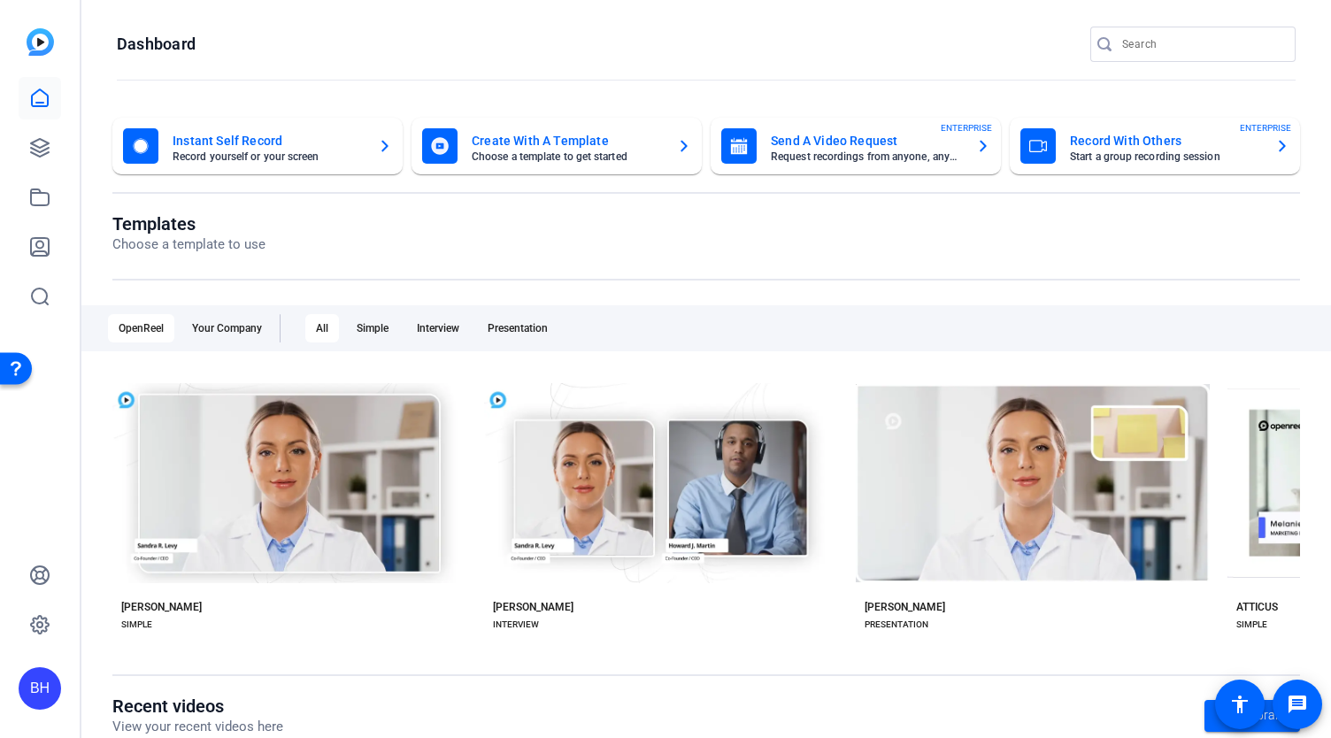
click at [634, 151] on mat-card-subtitle "Choose a template to get started" at bounding box center [567, 156] width 191 height 11
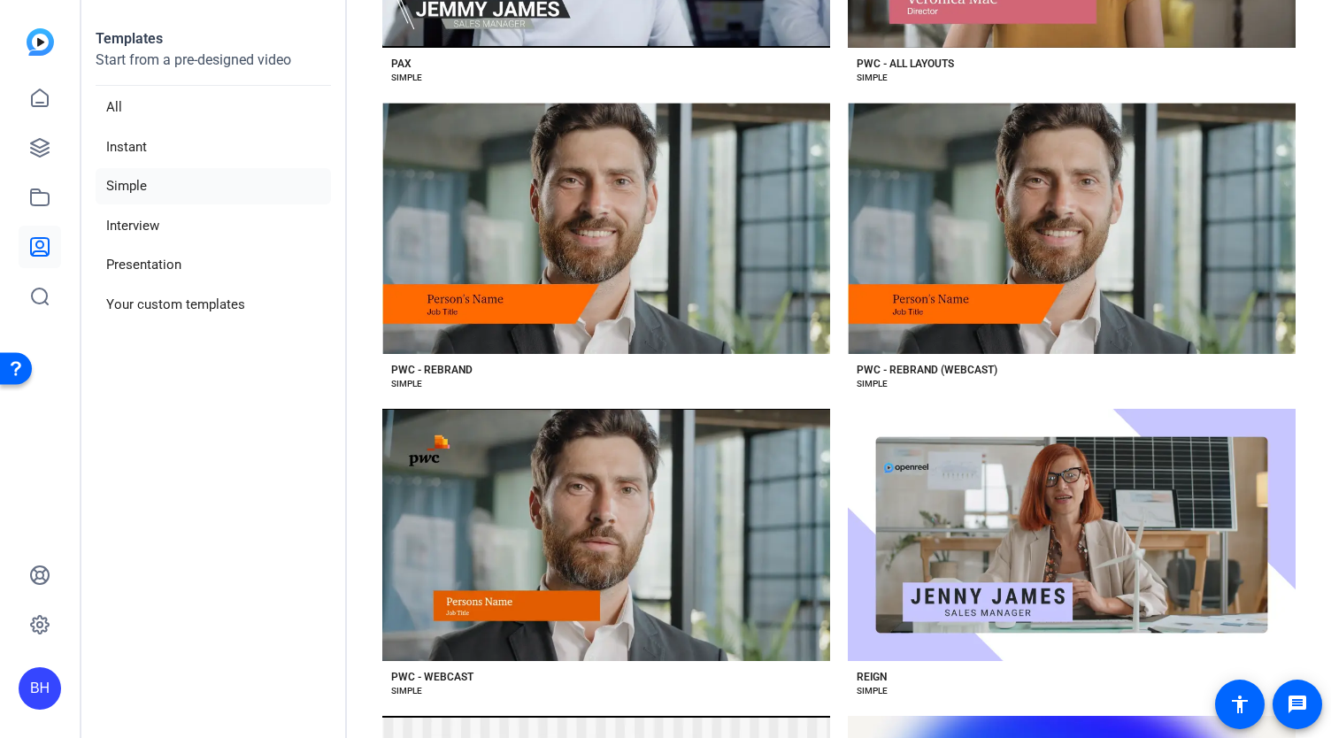
scroll to position [2593, 0]
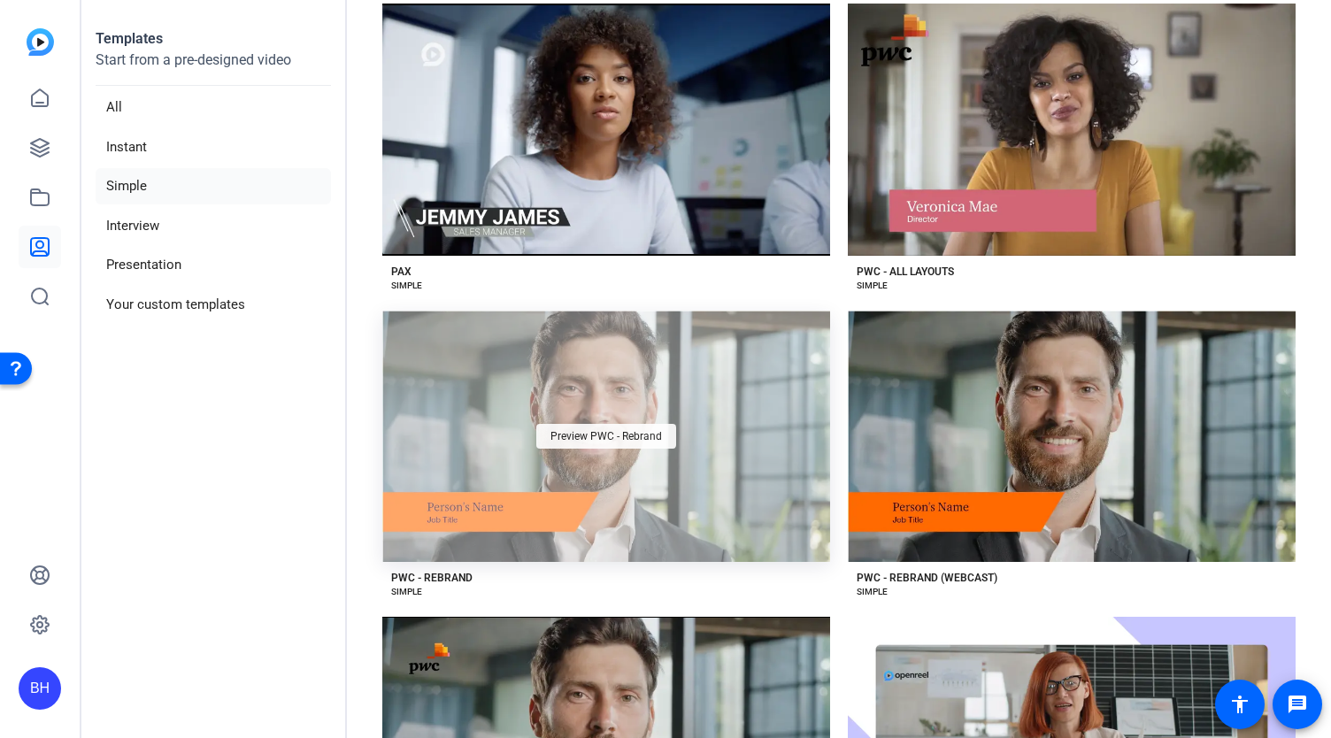
click at [619, 431] on span "Preview PWC - Rebrand" at bounding box center [606, 436] width 112 height 11
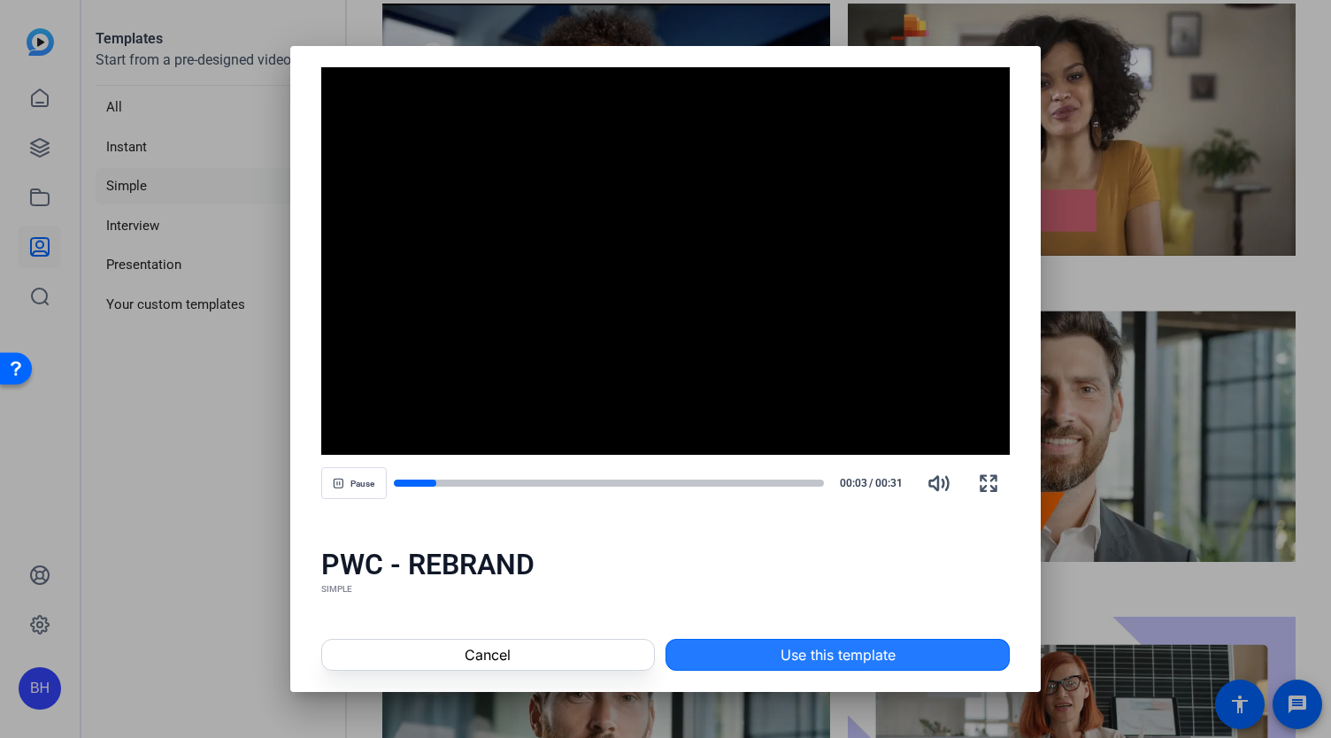
click at [803, 655] on span "Use this template" at bounding box center [838, 654] width 115 height 21
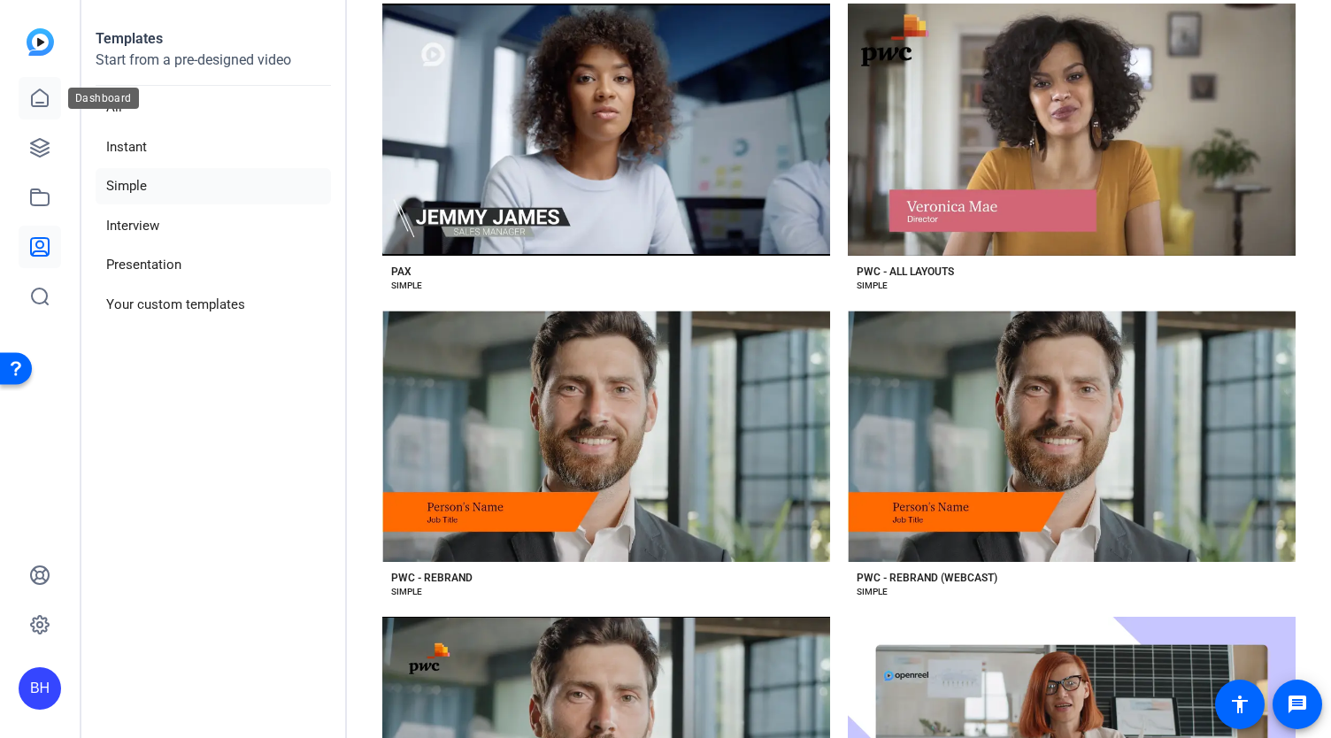
click at [42, 100] on icon at bounding box center [39, 98] width 21 height 21
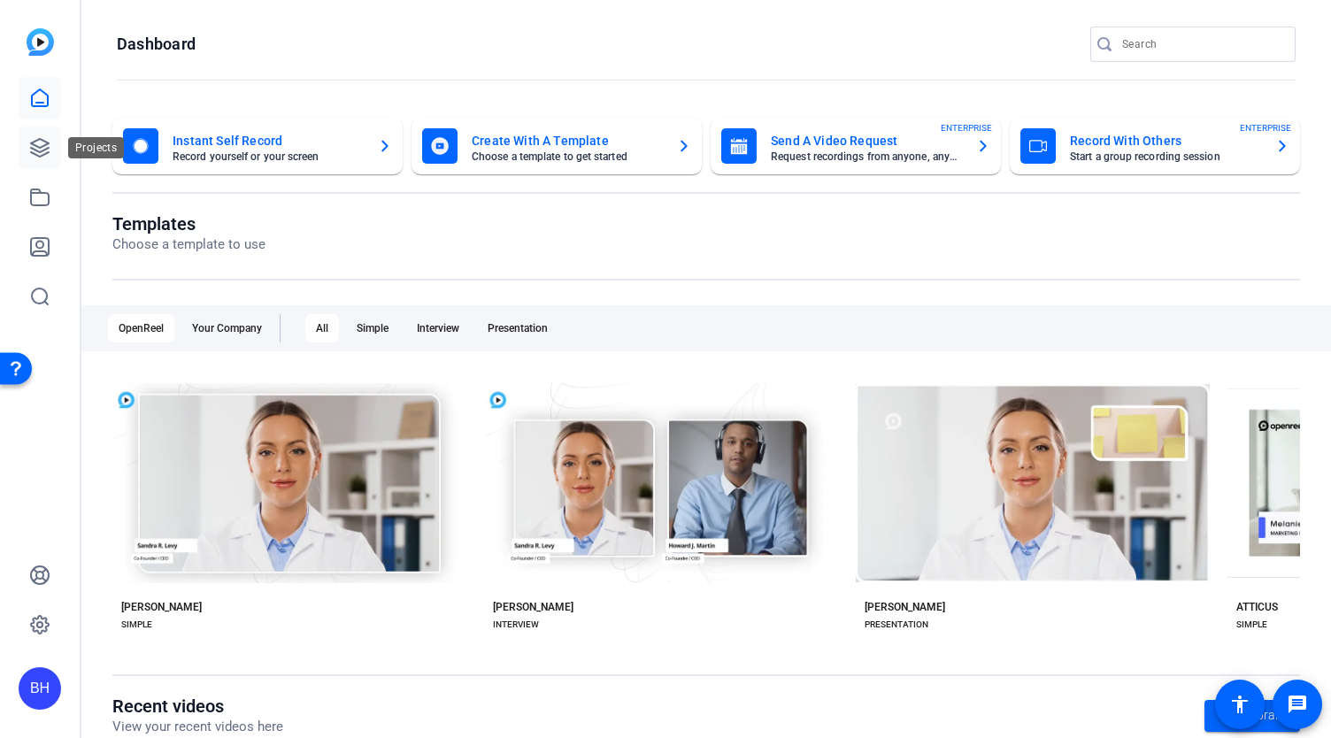
click at [42, 141] on icon at bounding box center [40, 148] width 18 height 18
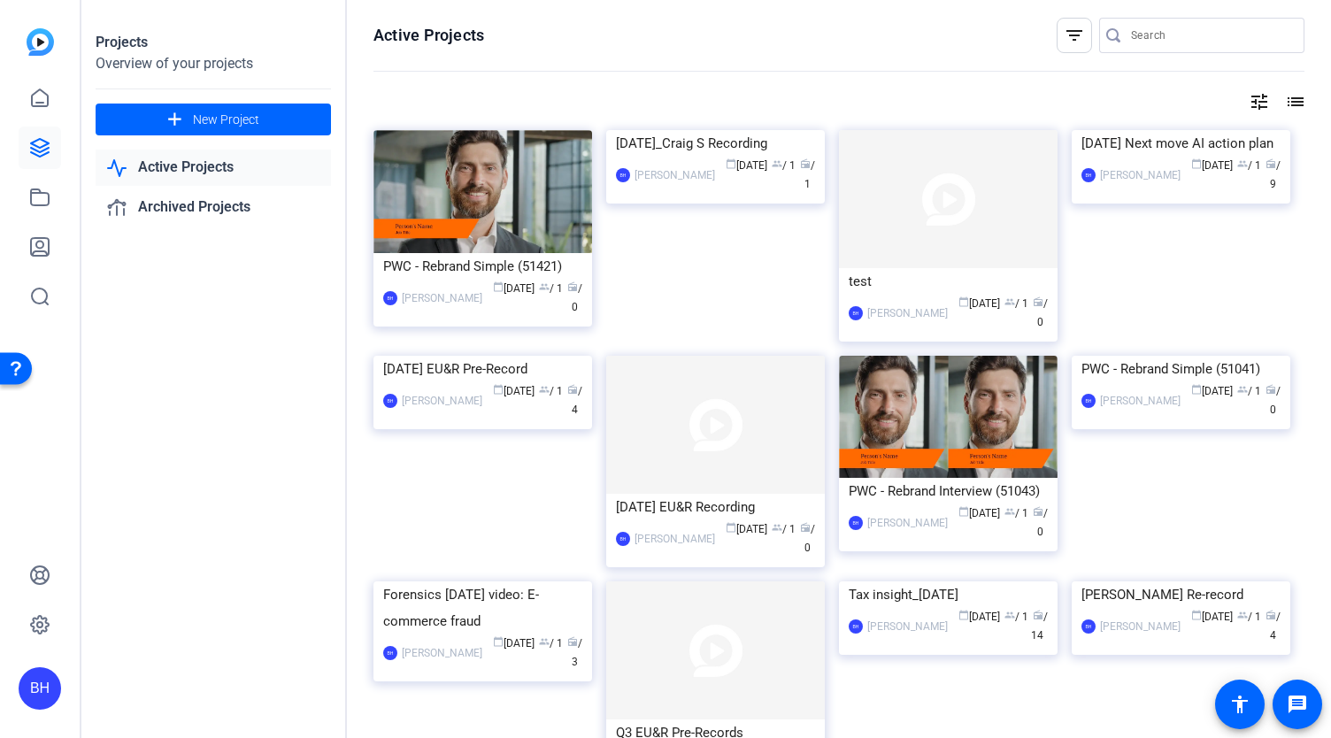
drag, startPoint x: 504, startPoint y: 210, endPoint x: 331, endPoint y: 348, distance: 221.0
click at [331, 348] on div "Projects Overview of your projects add New Project Active Projects Archived Pro…" at bounding box center [213, 369] width 265 height 738
click at [763, 130] on img at bounding box center [715, 130] width 219 height 0
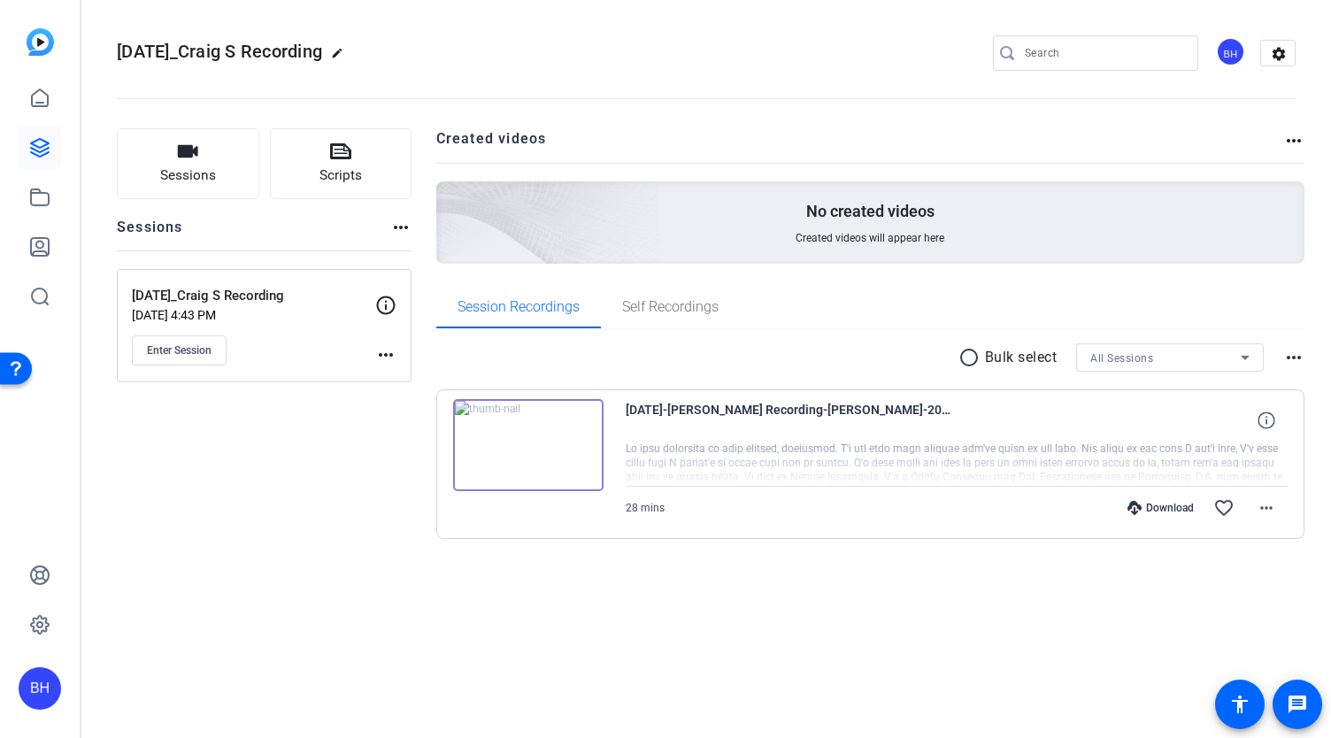
click at [1297, 358] on mat-icon "more_horiz" at bounding box center [1293, 357] width 21 height 21
click at [1144, 507] on div at bounding box center [665, 369] width 1331 height 738
click at [1271, 504] on mat-icon "more_horiz" at bounding box center [1266, 507] width 21 height 21
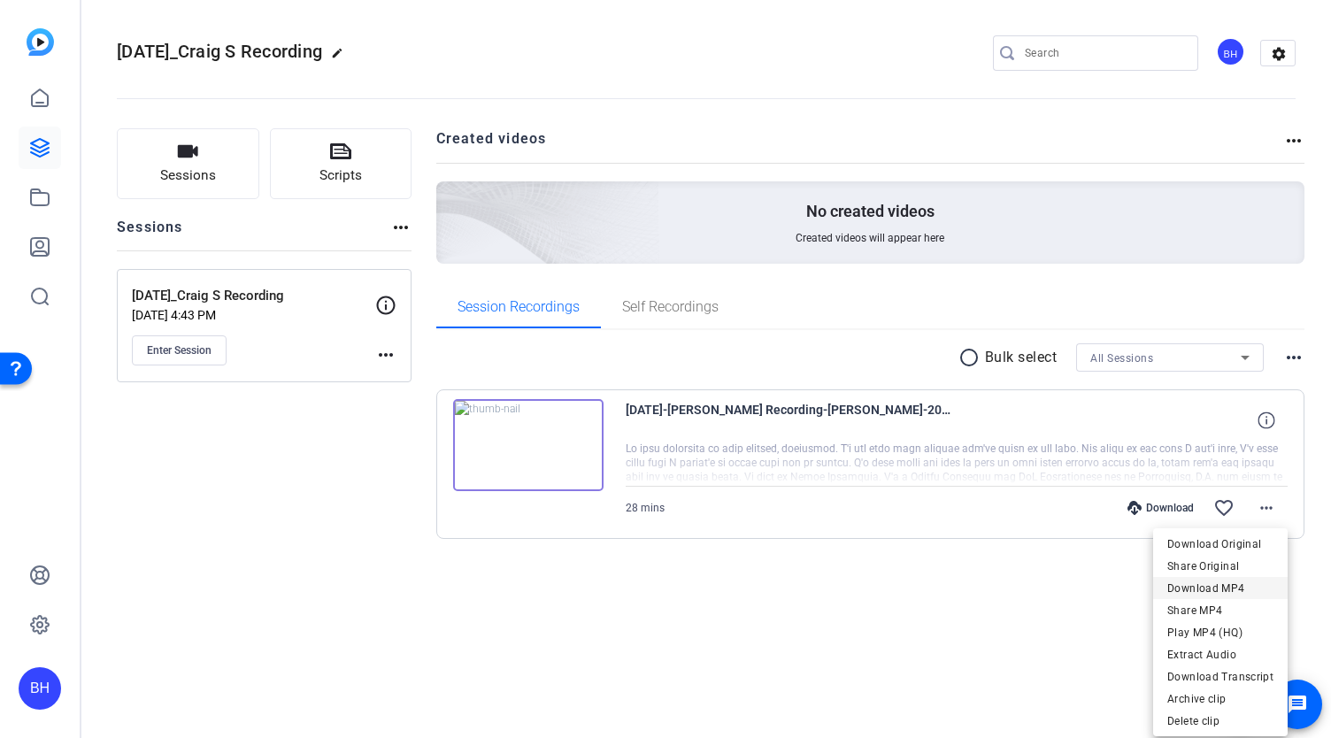
click at [1237, 585] on span "Download MP4" at bounding box center [1220, 588] width 106 height 21
